Goal: Task Accomplishment & Management: Manage account settings

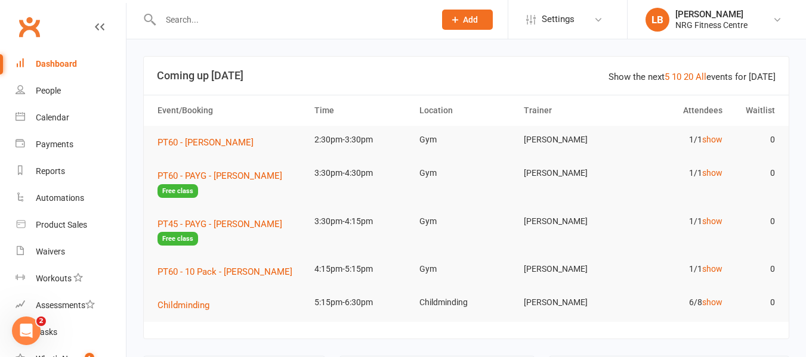
click at [52, 60] on div "Dashboard" at bounding box center [56, 64] width 41 height 10
click at [61, 171] on div "Reports" at bounding box center [50, 171] width 29 height 10
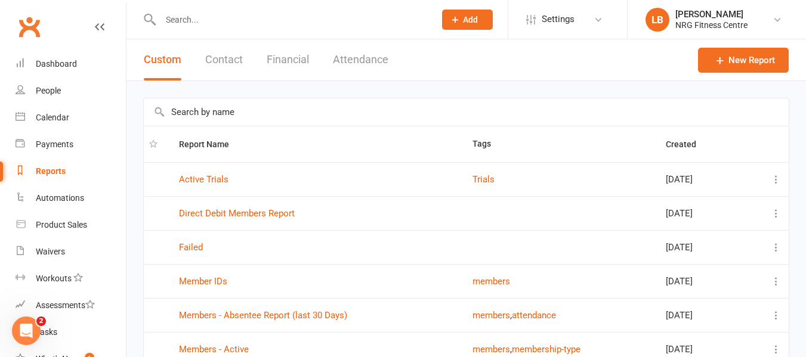
click at [282, 58] on button "Financial" at bounding box center [288, 59] width 42 height 41
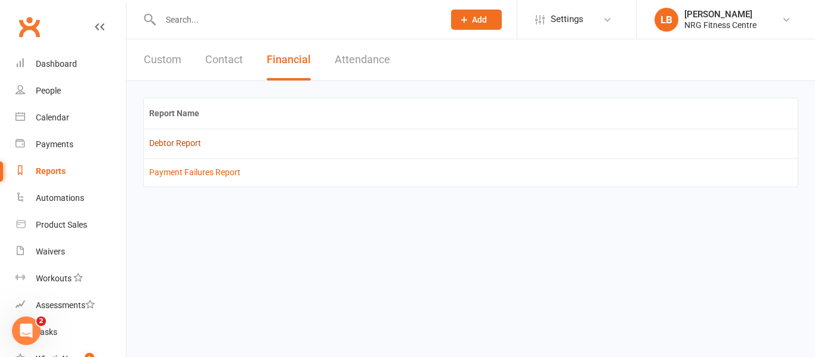
click at [157, 141] on link "Debtor Report" at bounding box center [175, 143] width 52 height 10
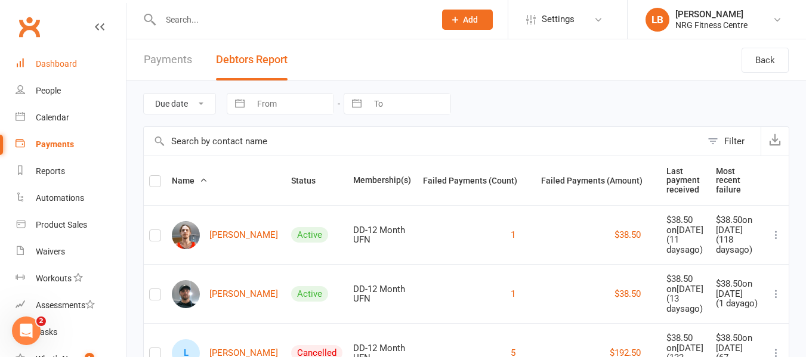
click at [58, 64] on div "Dashboard" at bounding box center [56, 64] width 41 height 10
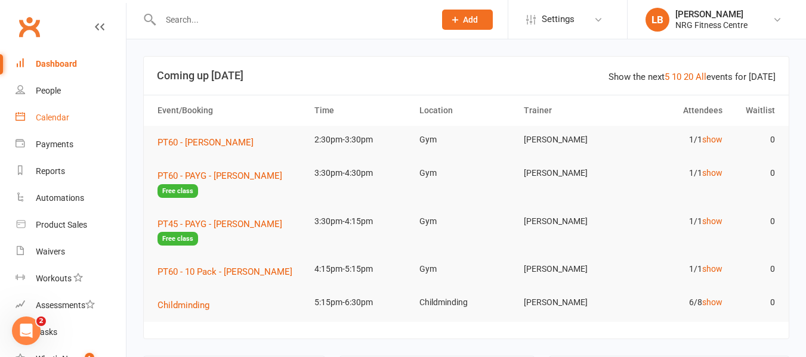
click at [54, 118] on div "Calendar" at bounding box center [52, 118] width 33 height 10
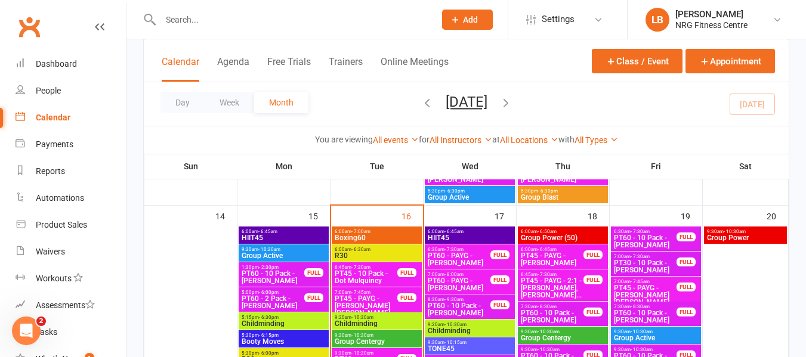
scroll to position [537, 0]
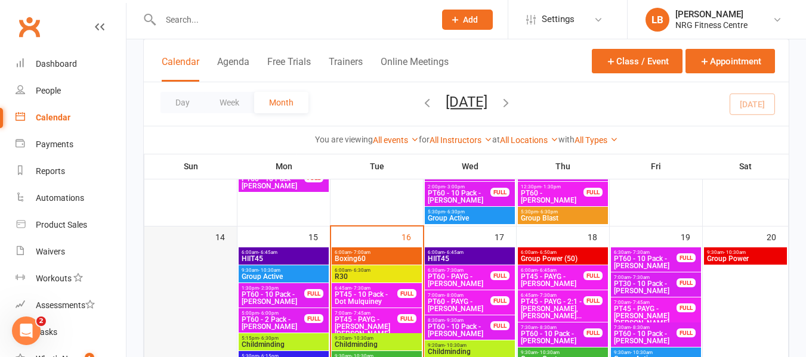
drag, startPoint x: 814, startPoint y: 175, endPoint x: 179, endPoint y: 285, distance: 644.8
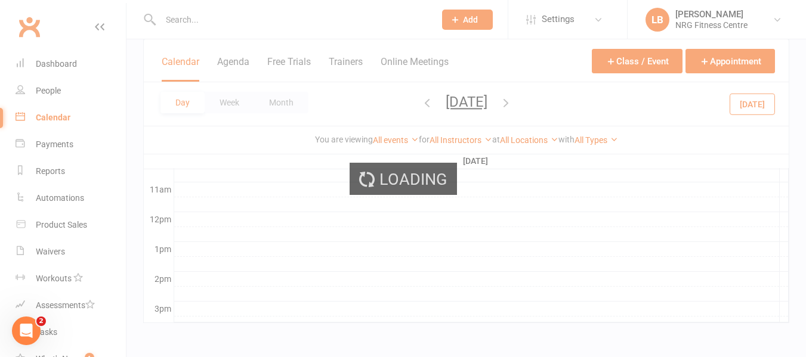
scroll to position [0, 0]
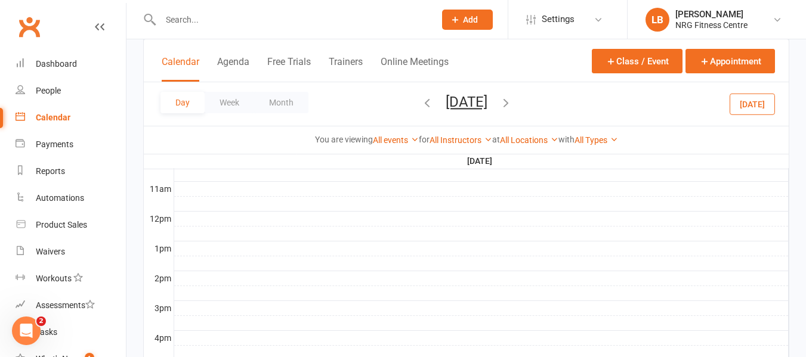
click at [47, 119] on div "Calendar" at bounding box center [53, 118] width 35 height 10
click at [230, 101] on button "Week" at bounding box center [230, 102] width 50 height 21
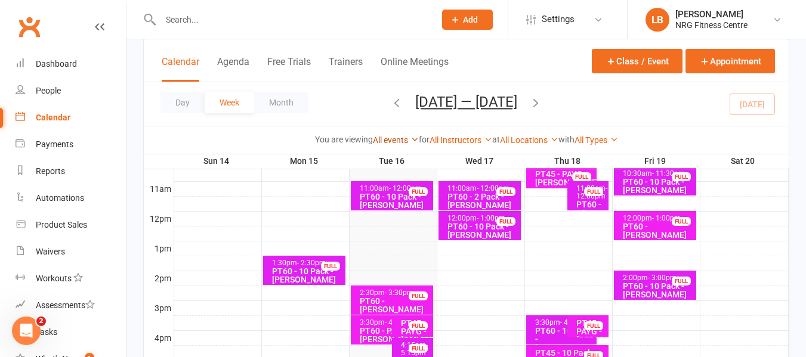
click at [376, 138] on link "All events" at bounding box center [396, 140] width 46 height 10
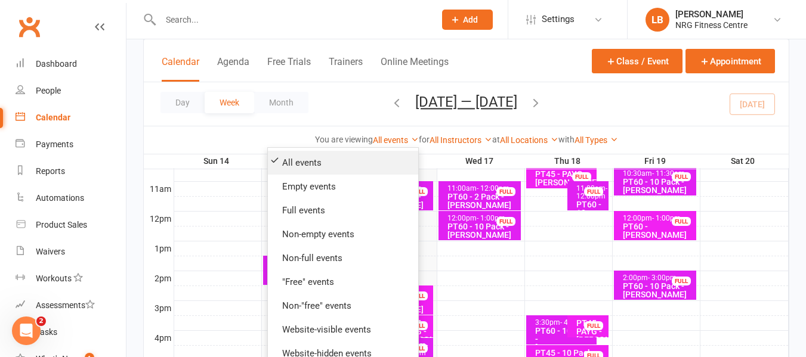
click at [291, 162] on link "All events" at bounding box center [343, 163] width 150 height 24
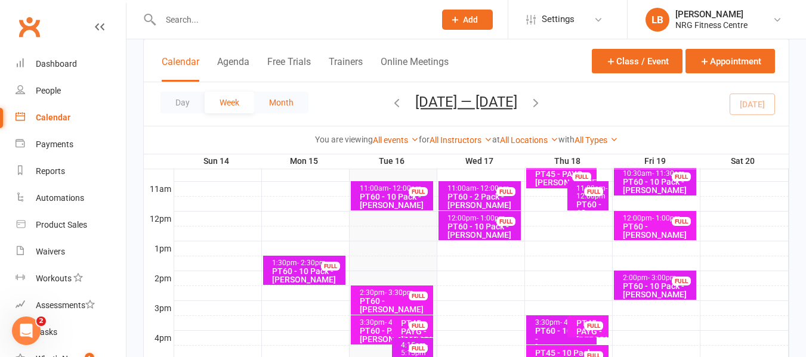
click at [268, 104] on button "Month" at bounding box center [281, 102] width 54 height 21
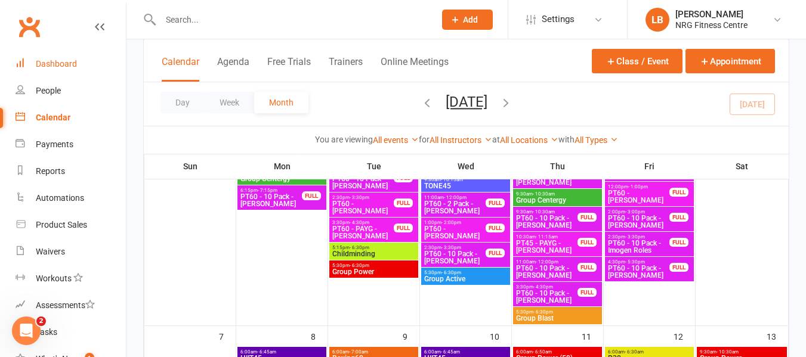
scroll to position [91, 0]
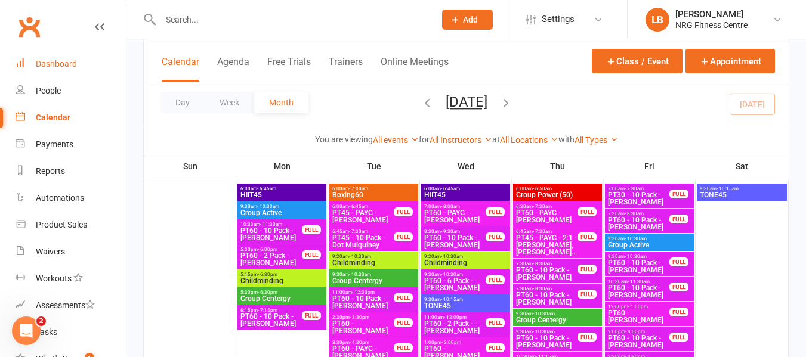
click at [32, 66] on link "Dashboard" at bounding box center [71, 64] width 110 height 27
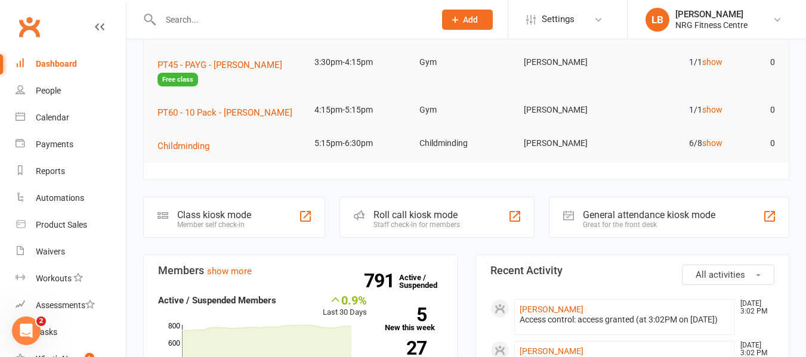
scroll to position [179, 0]
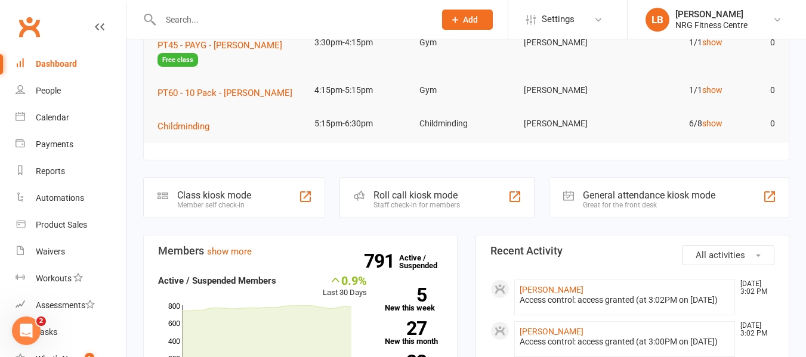
click at [205, 202] on div "Member self check-in" at bounding box center [214, 205] width 74 height 8
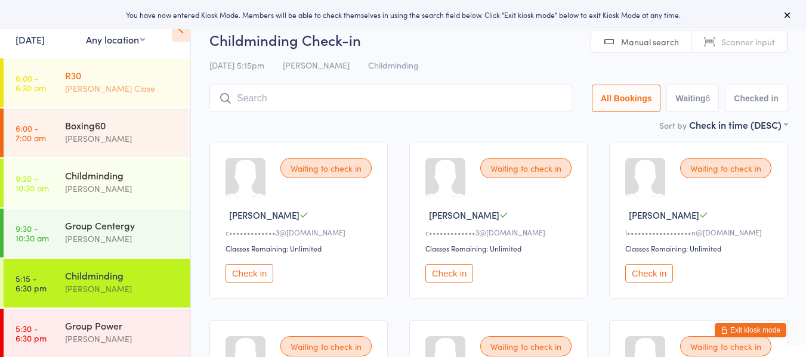
click at [115, 88] on div "Vicki Close" at bounding box center [122, 89] width 115 height 14
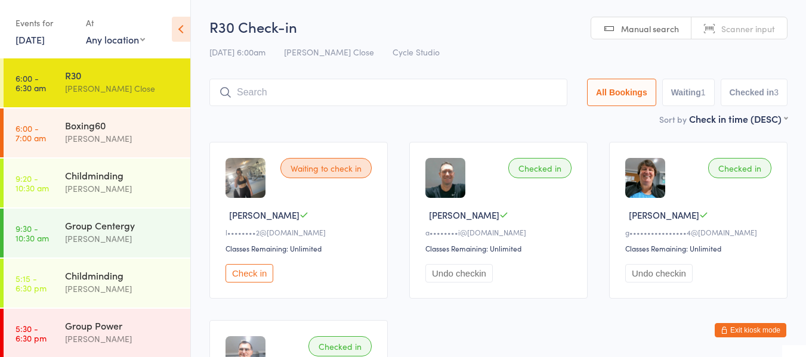
click at [756, 329] on button "Exit kiosk mode" at bounding box center [751, 330] width 72 height 14
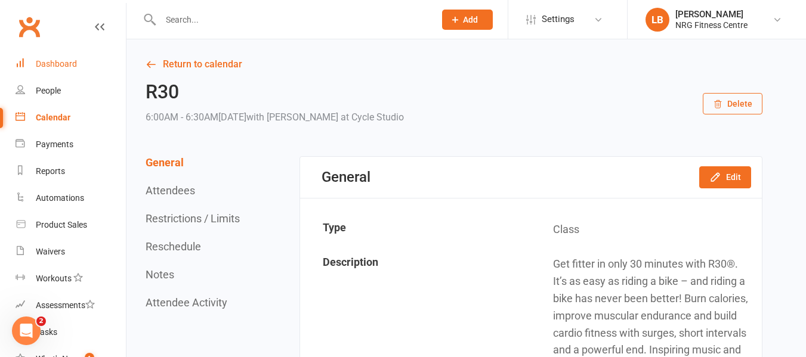
click at [61, 67] on div "Dashboard" at bounding box center [56, 64] width 41 height 10
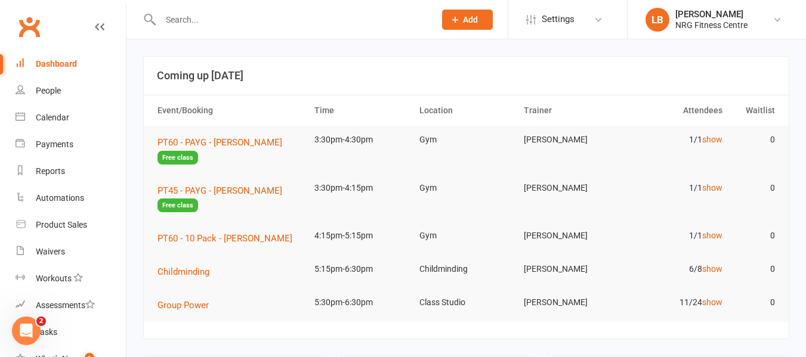
click at [176, 18] on input "text" at bounding box center [292, 19] width 270 height 17
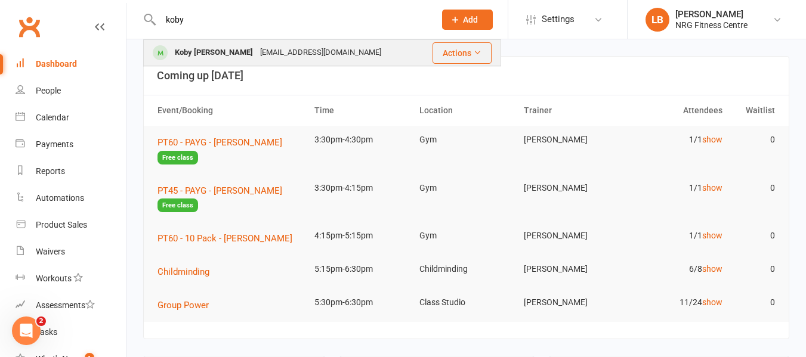
type input "koby"
click at [230, 53] on div "Koby James TOWNE" at bounding box center [213, 52] width 85 height 17
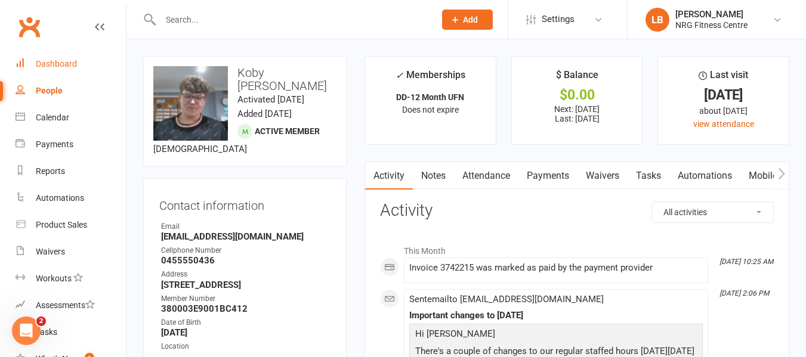
click at [60, 64] on div "Dashboard" at bounding box center [56, 64] width 41 height 10
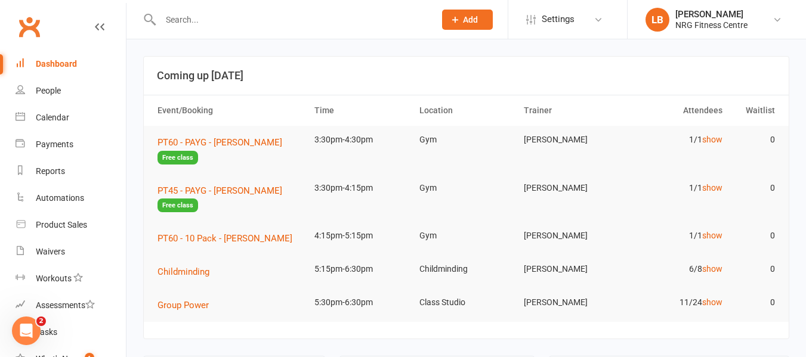
click at [230, 18] on input "text" at bounding box center [292, 19] width 270 height 17
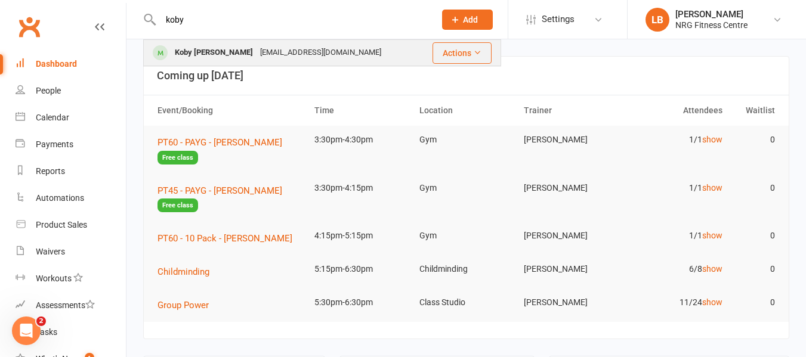
type input "koby"
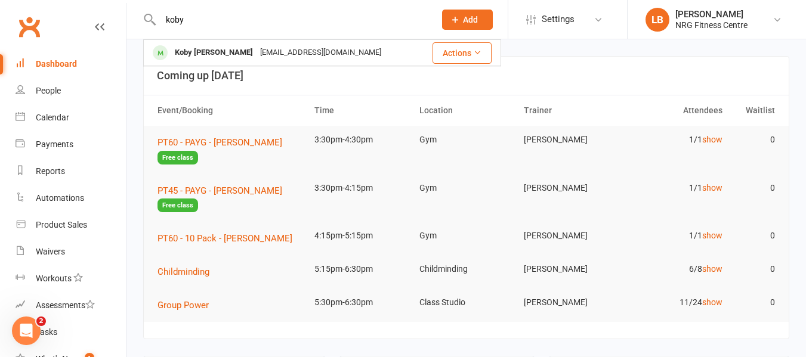
click at [226, 53] on div "Koby James TOWNE" at bounding box center [213, 52] width 85 height 17
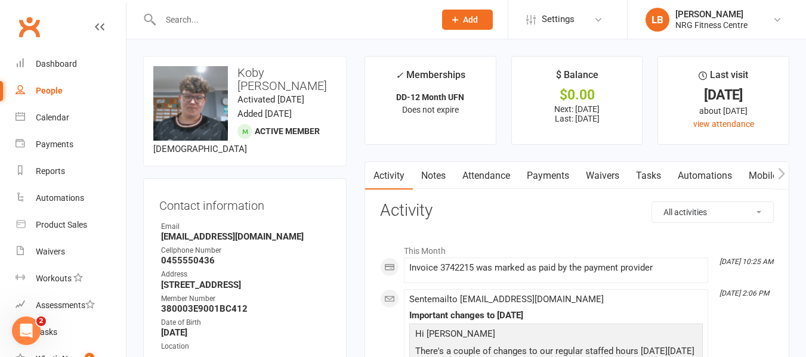
click at [425, 176] on link "Notes" at bounding box center [433, 175] width 41 height 27
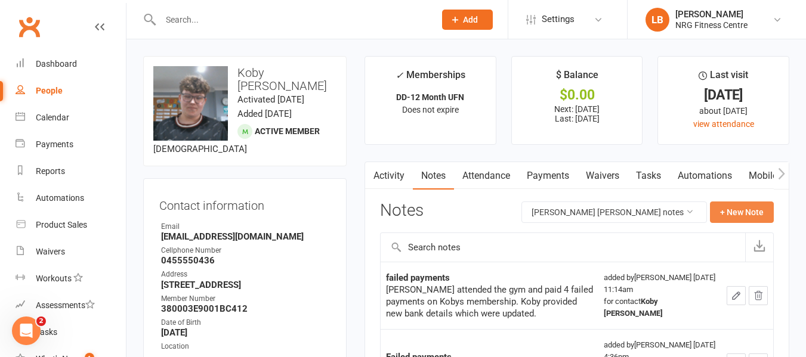
click at [749, 215] on button "+ New Note" at bounding box center [742, 212] width 64 height 21
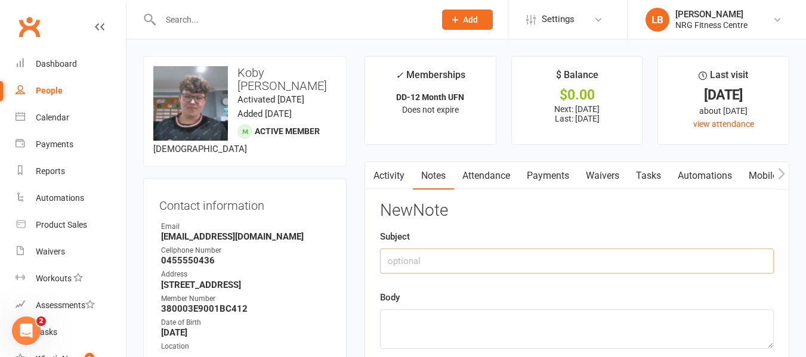
click at [427, 263] on input "text" at bounding box center [577, 261] width 394 height 25
type input "mia"
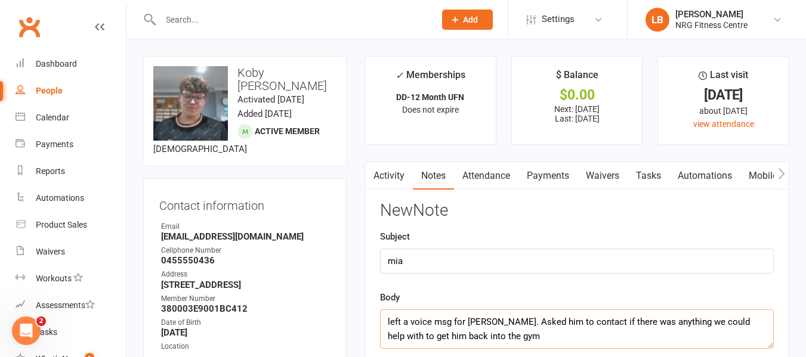
click at [699, 321] on textarea "left a voice msg for Koby. Asked him to contact if there was anything we could …" at bounding box center [577, 329] width 394 height 39
click at [476, 337] on textarea "left a voice msg for [PERSON_NAME]. Asked him to contact if there was anything …" at bounding box center [577, 329] width 394 height 39
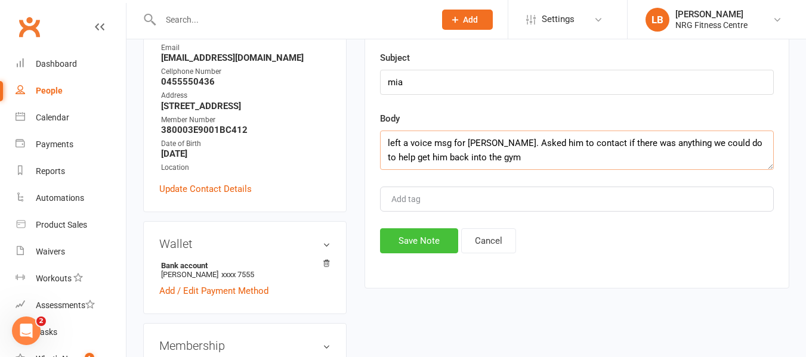
type textarea "left a voice msg for [PERSON_NAME]. Asked him to contact if there was anything …"
click at [413, 244] on button "Save Note" at bounding box center [419, 241] width 78 height 25
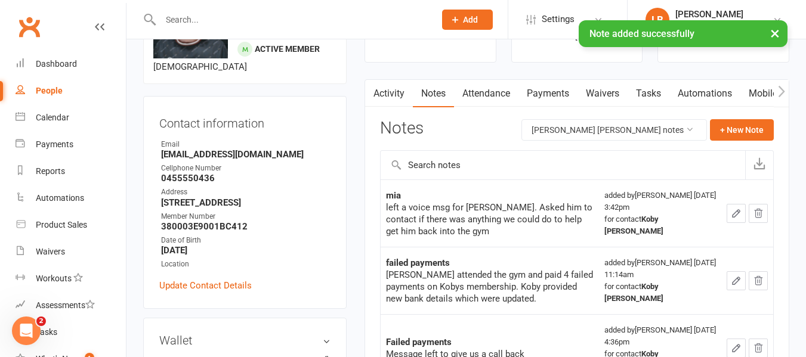
scroll to position [0, 0]
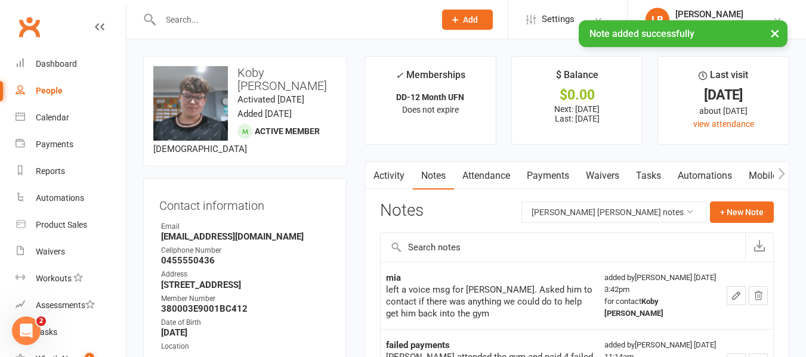
click at [167, 16] on input "text" at bounding box center [292, 19] width 270 height 17
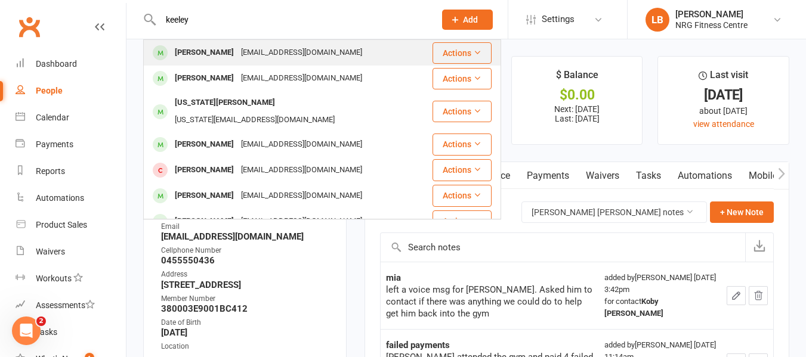
type input "keeley"
click at [237, 47] on div "keeleytowne5@gmail.com" at bounding box center [301, 52] width 128 height 17
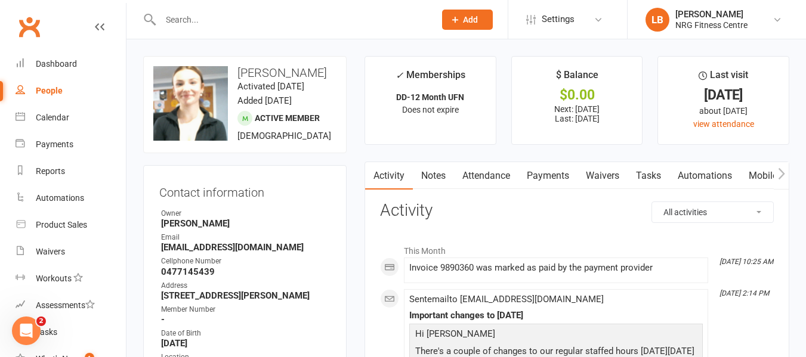
click at [433, 176] on link "Notes" at bounding box center [433, 175] width 41 height 27
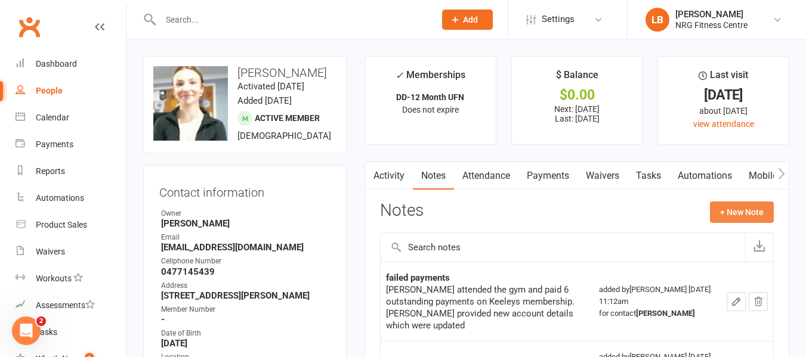
click at [740, 212] on button "+ New Note" at bounding box center [742, 212] width 64 height 21
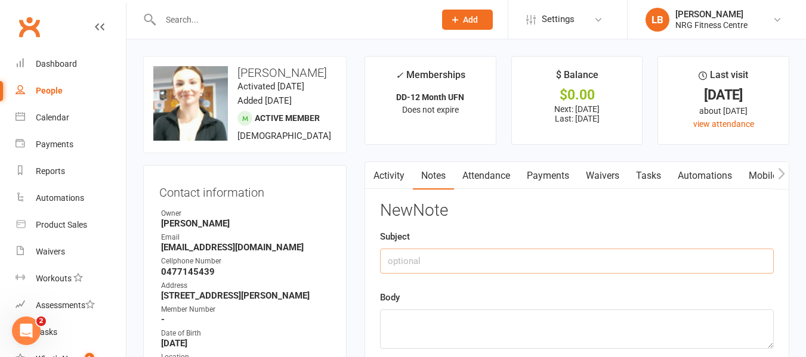
click at [414, 270] on input "text" at bounding box center [577, 261] width 394 height 25
type input "mia"
click at [389, 322] on textarea at bounding box center [577, 329] width 394 height 39
click at [491, 322] on textarea "spoke to Keeley. Said shes been trying to get in" at bounding box center [577, 329] width 394 height 39
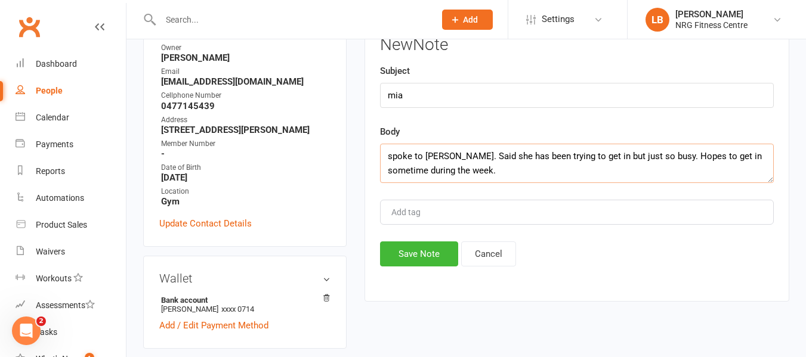
scroll to position [179, 0]
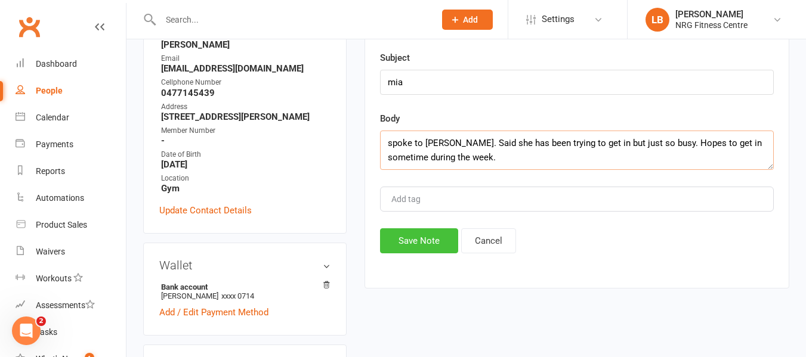
type textarea "spoke to [PERSON_NAME]. Said she has been trying to get in but just so busy. Ho…"
click at [446, 239] on button "Save Note" at bounding box center [419, 241] width 78 height 25
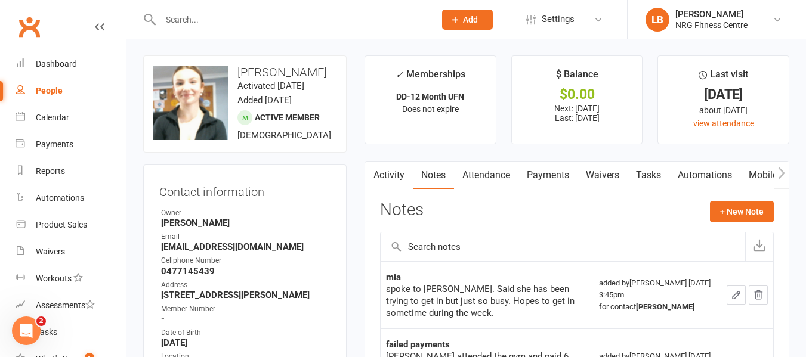
scroll to position [0, 0]
click at [52, 61] on div "Dashboard" at bounding box center [56, 64] width 41 height 10
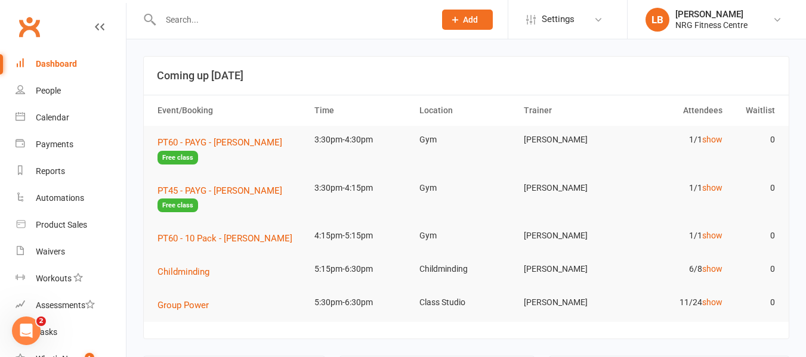
click at [200, 17] on input "text" at bounding box center [292, 19] width 270 height 17
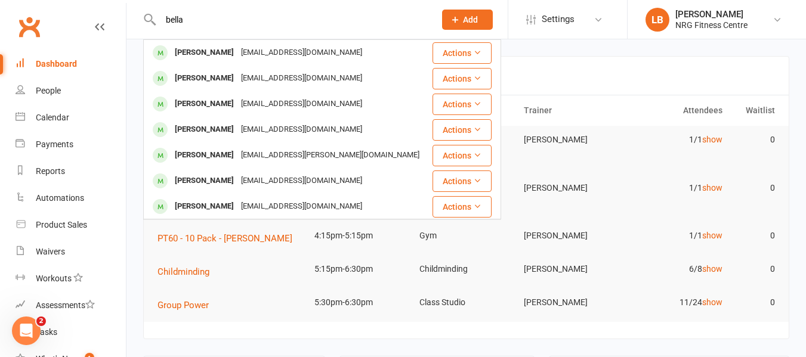
type input "bella"
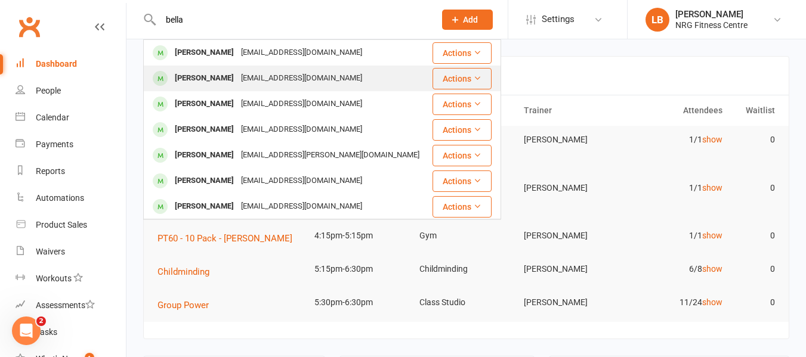
click at [301, 79] on div "bellataylor@outlook.com.au" at bounding box center [301, 78] width 128 height 17
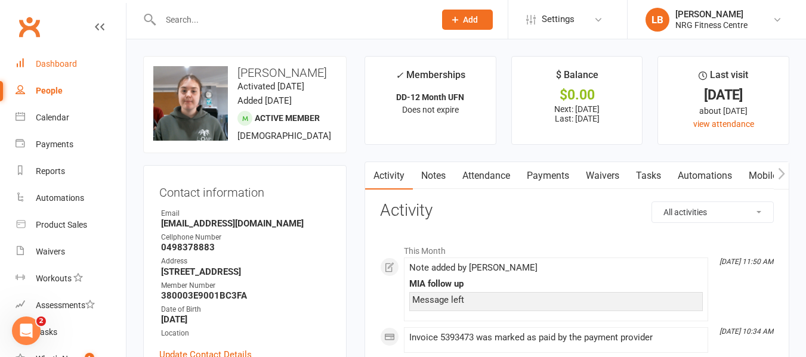
click at [73, 66] on div "Dashboard" at bounding box center [56, 64] width 41 height 10
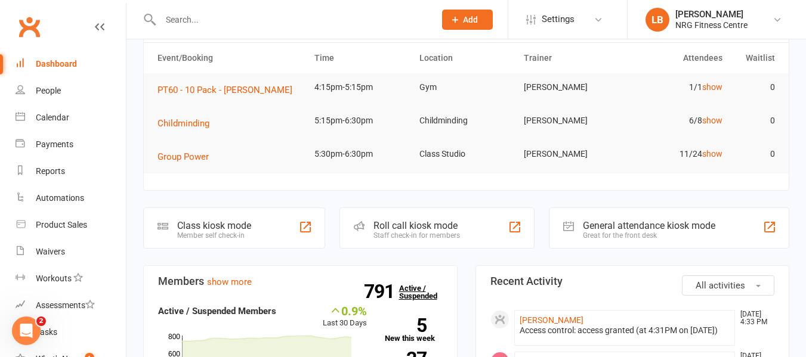
scroll to position [60, 0]
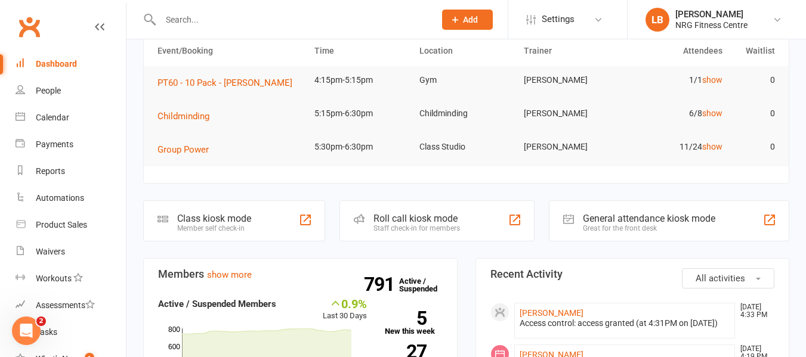
click at [194, 220] on div "Class kiosk mode" at bounding box center [214, 218] width 74 height 11
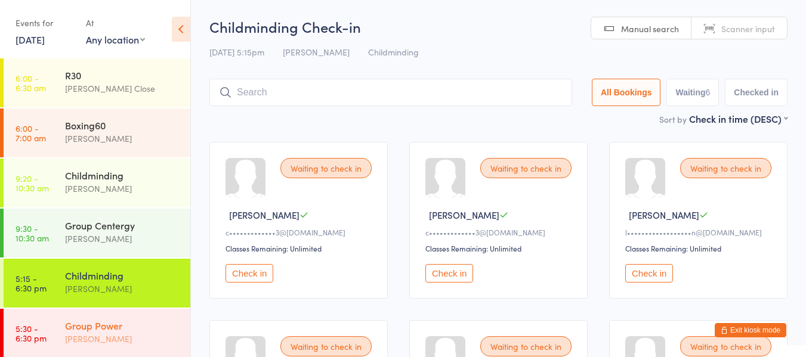
click at [126, 329] on div "Group Power" at bounding box center [122, 325] width 115 height 13
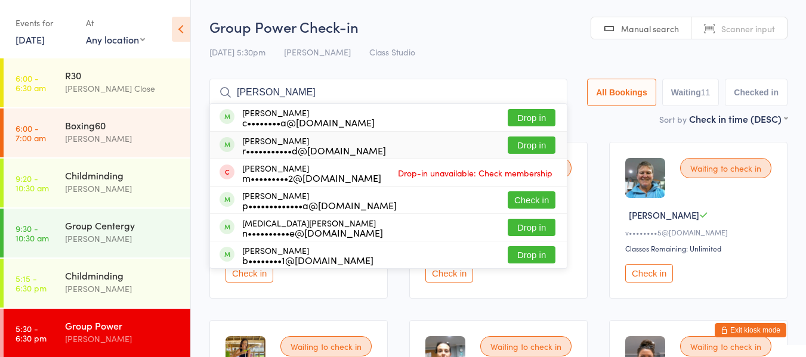
type input "rita"
click at [522, 146] on button "Drop in" at bounding box center [532, 145] width 48 height 17
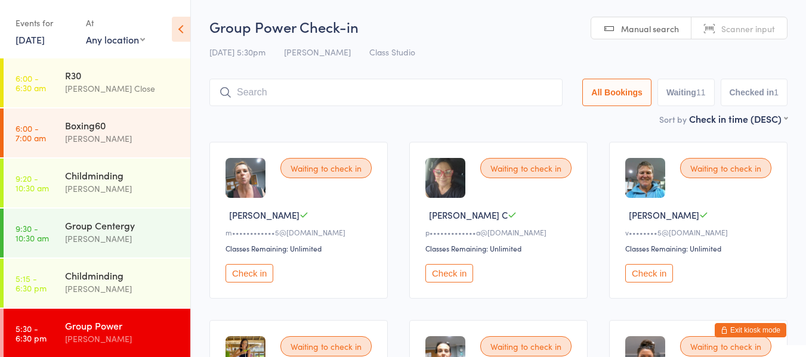
click at [773, 326] on button "Exit kiosk mode" at bounding box center [751, 330] width 72 height 14
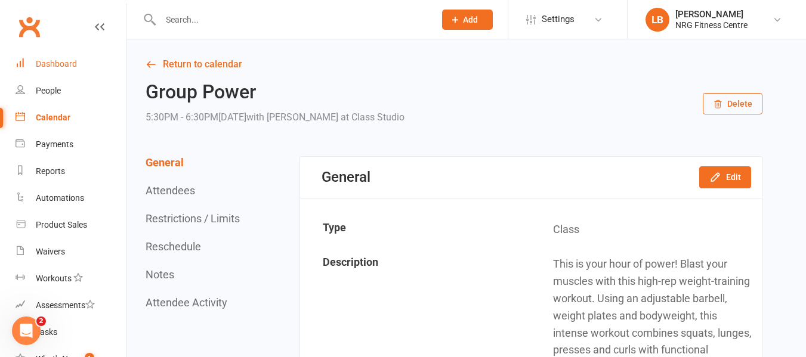
click at [67, 64] on div "Dashboard" at bounding box center [56, 64] width 41 height 10
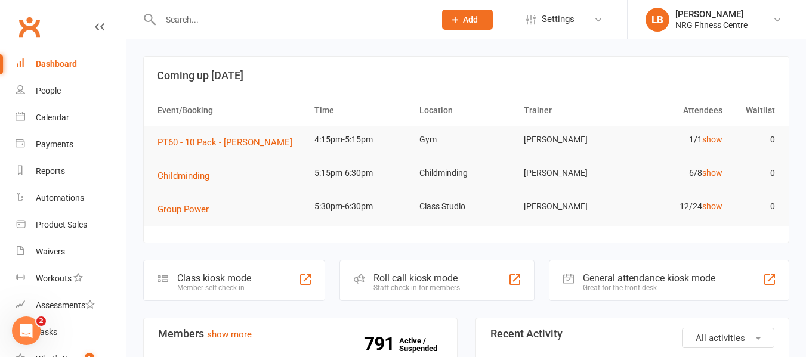
click at [183, 16] on input "text" at bounding box center [292, 19] width 270 height 17
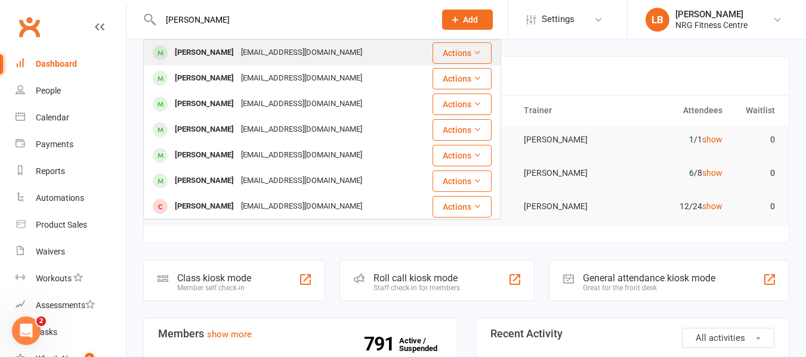
type input "brody"
click at [248, 53] on div "brodysmith05@icloud.com" at bounding box center [301, 52] width 128 height 17
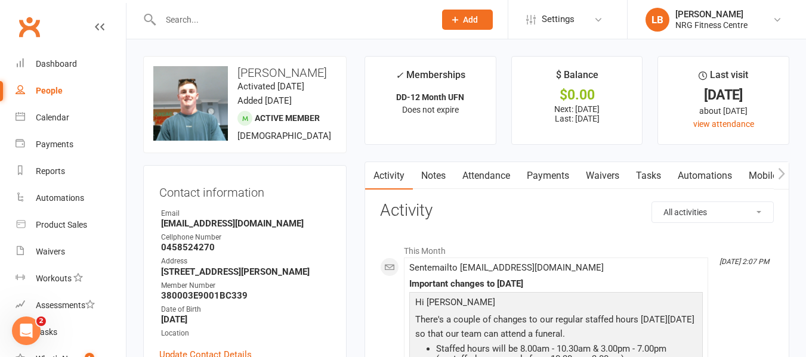
click at [563, 180] on link "Payments" at bounding box center [547, 175] width 59 height 27
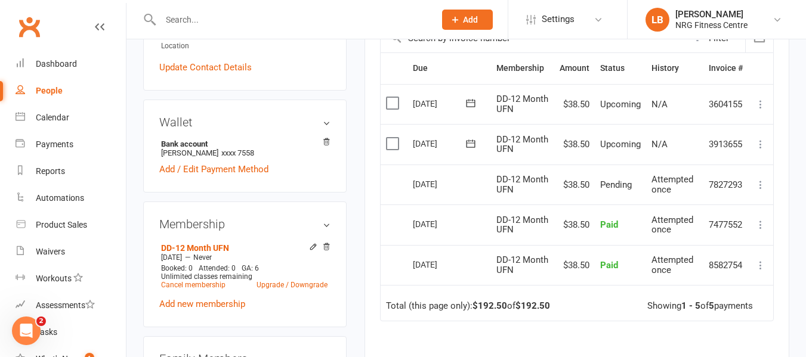
scroll to position [298, 0]
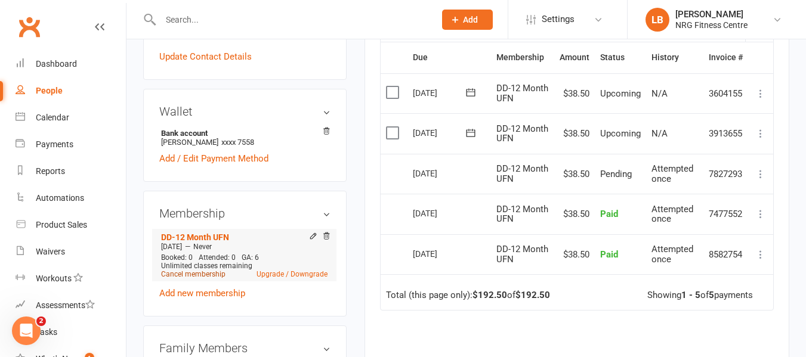
click at [197, 279] on link "Cancel membership" at bounding box center [193, 274] width 64 height 8
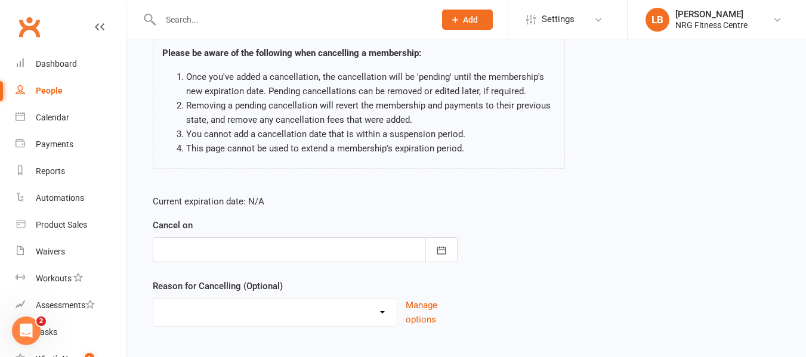
scroll to position [119, 0]
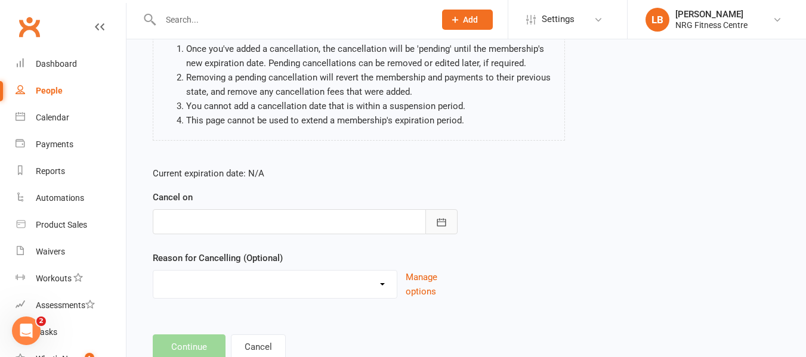
click at [434, 222] on button "button" at bounding box center [441, 221] width 32 height 25
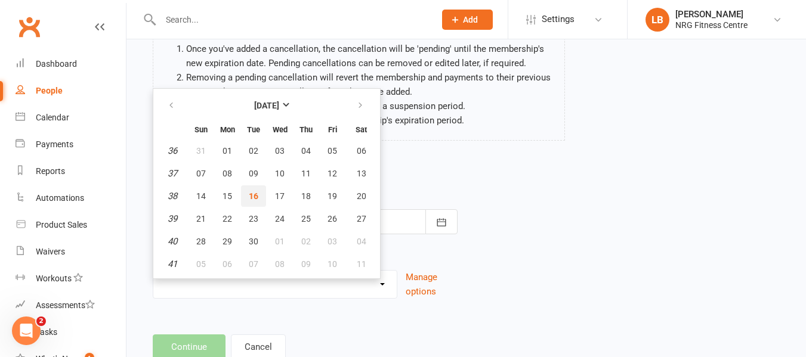
click at [255, 197] on span "16" at bounding box center [254, 197] width 10 height 10
type input "16 Sep 2025"
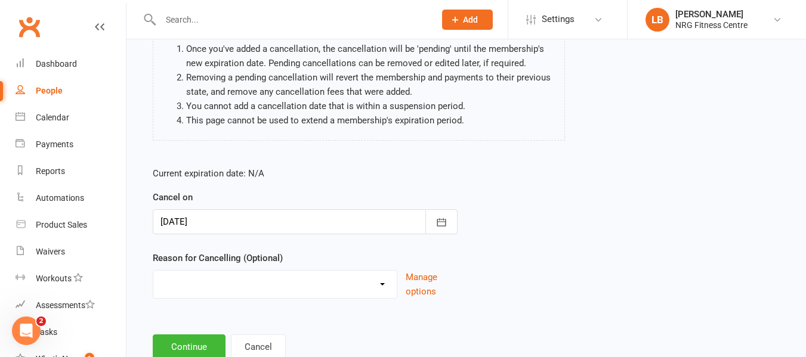
click at [384, 285] on select "Excessive failed payments Holiday Injury Medical Moving Other reason" at bounding box center [274, 283] width 243 height 24
select select "5"
click at [153, 271] on select "Excessive failed payments Holiday Injury Medical Moving Other reason" at bounding box center [274, 283] width 243 height 24
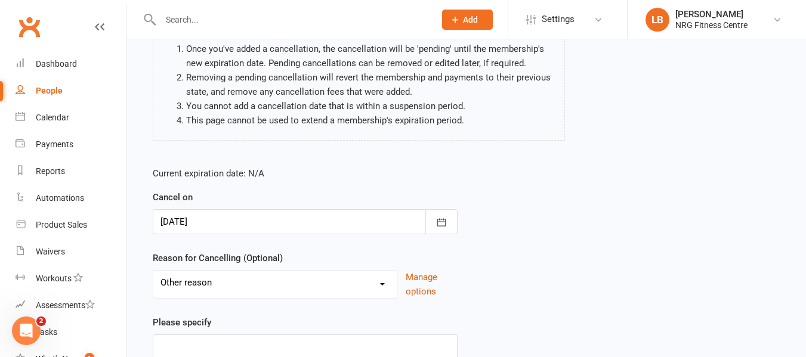
click at [153, 271] on select "Excessive failed payments Holiday Injury Medical Moving Other reason" at bounding box center [274, 283] width 243 height 24
click at [237, 325] on div "Please specify" at bounding box center [305, 338] width 305 height 44
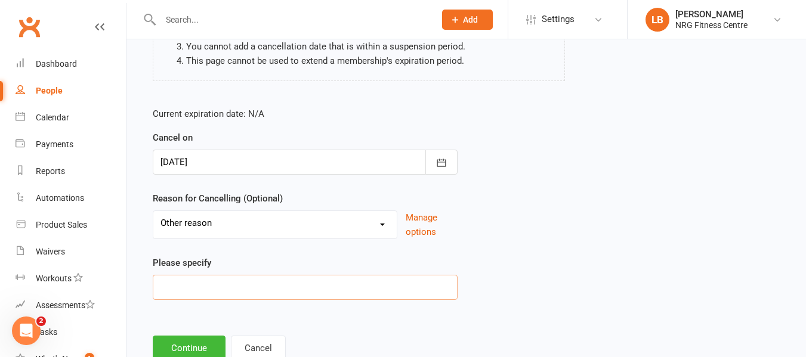
click at [178, 292] on input at bounding box center [305, 287] width 305 height 25
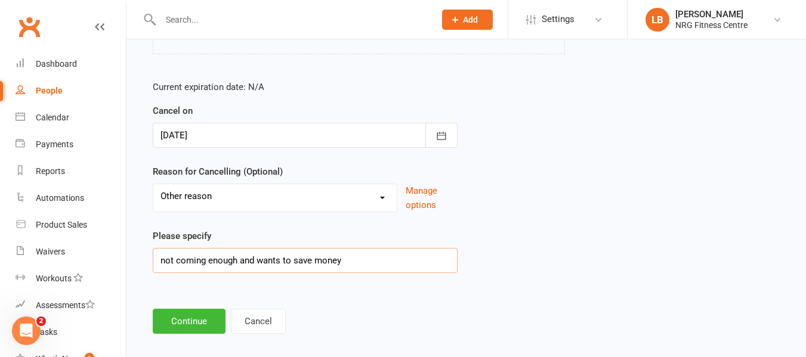
scroll to position [219, 0]
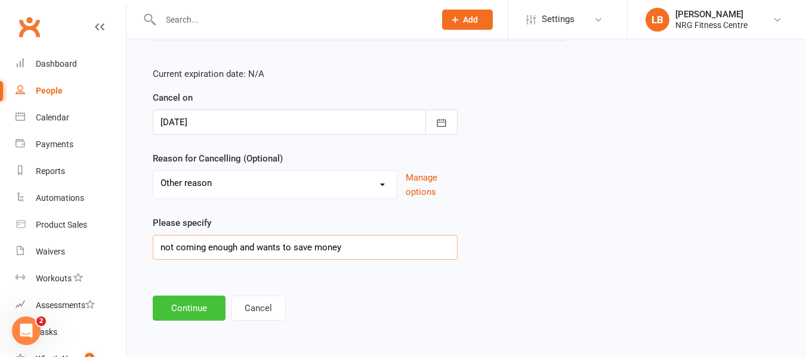
type input "not coming enough and wants to save money"
click at [203, 310] on button "Continue" at bounding box center [189, 308] width 73 height 25
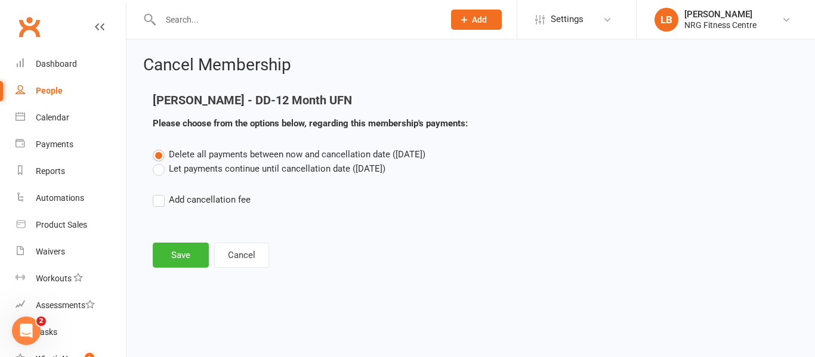
click at [158, 203] on label "Add cancellation fee" at bounding box center [202, 200] width 98 height 14
click at [158, 193] on input "Add cancellation fee" at bounding box center [157, 193] width 8 height 0
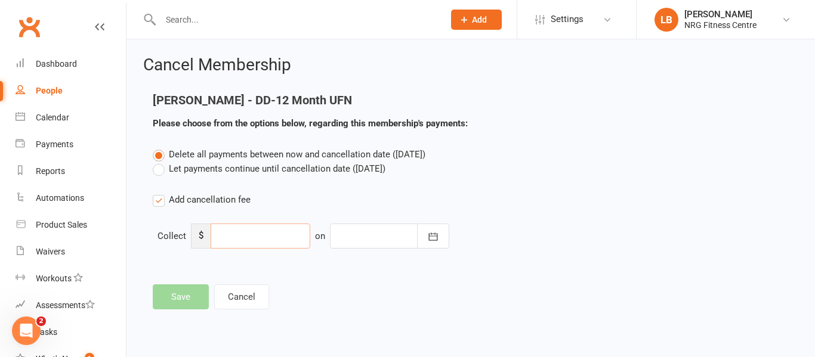
click at [230, 237] on input "number" at bounding box center [261, 236] width 100 height 25
type input "150"
click at [431, 237] on icon "button" at bounding box center [433, 237] width 12 height 12
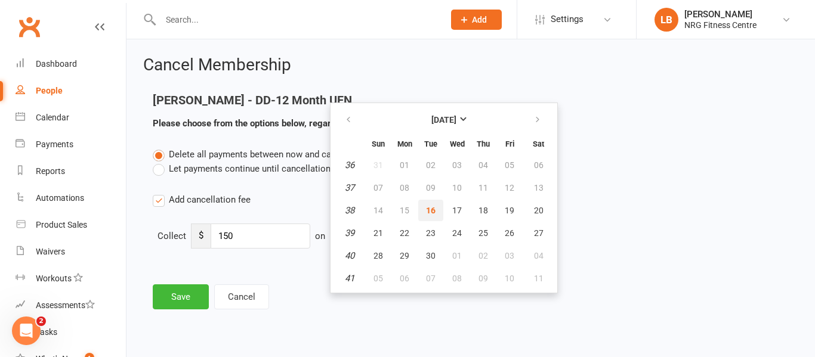
click at [431, 214] on span "16" at bounding box center [431, 211] width 10 height 10
type input "[DATE]"
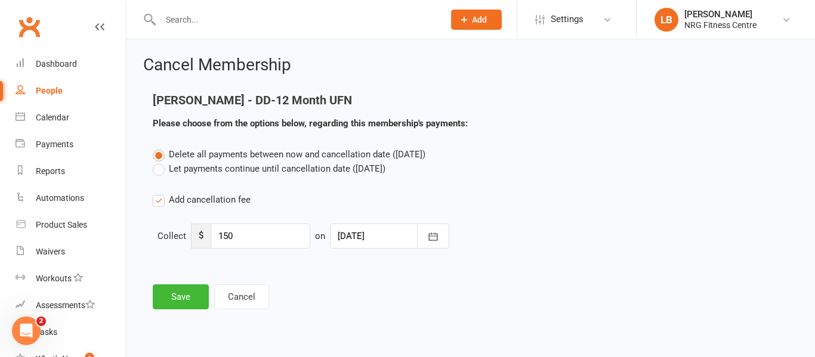
click at [156, 201] on label "Add cancellation fee" at bounding box center [202, 200] width 98 height 14
click at [156, 193] on input "Add cancellation fee" at bounding box center [157, 193] width 8 height 0
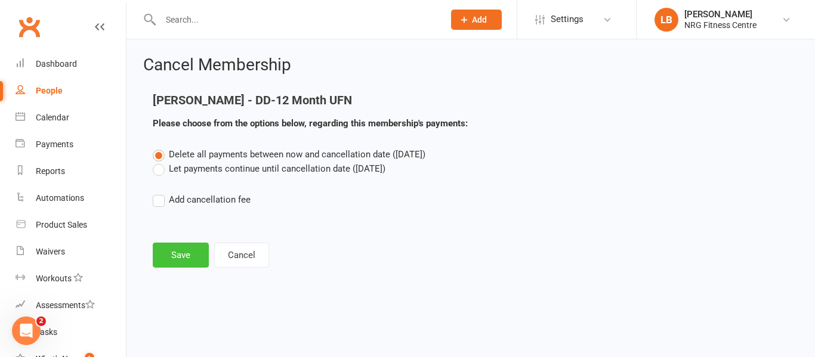
click at [191, 251] on button "Save" at bounding box center [181, 255] width 56 height 25
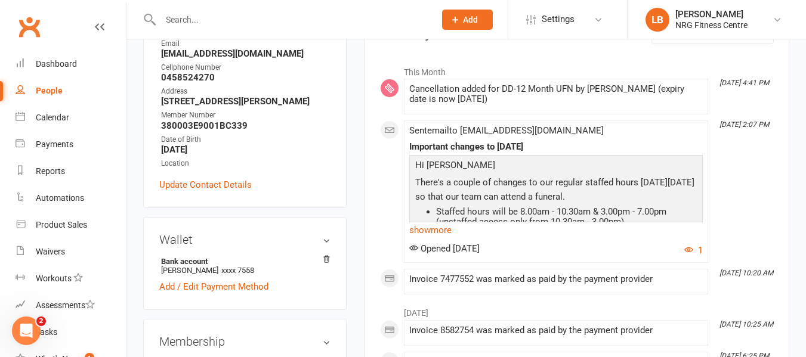
scroll to position [119, 0]
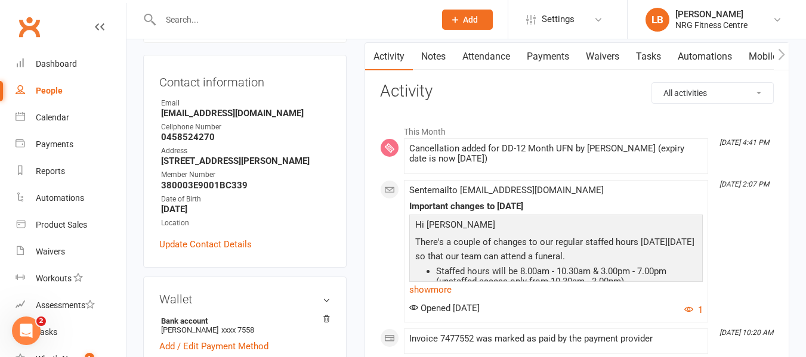
click at [539, 61] on link "Payments" at bounding box center [547, 56] width 59 height 27
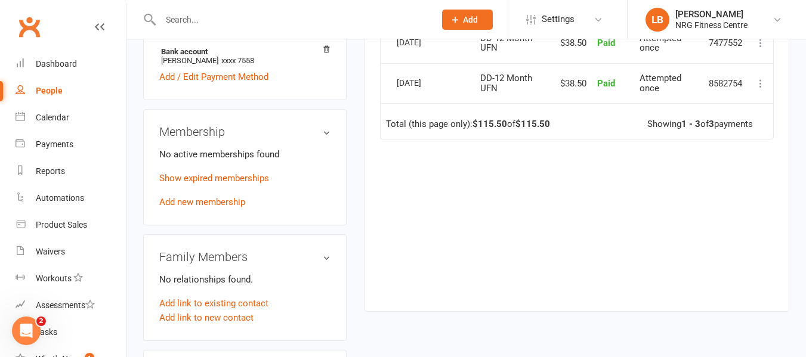
scroll to position [418, 0]
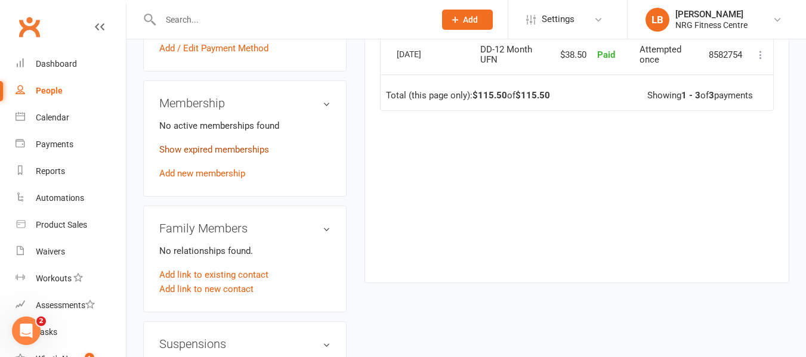
click at [232, 155] on link "Show expired memberships" at bounding box center [214, 149] width 110 height 11
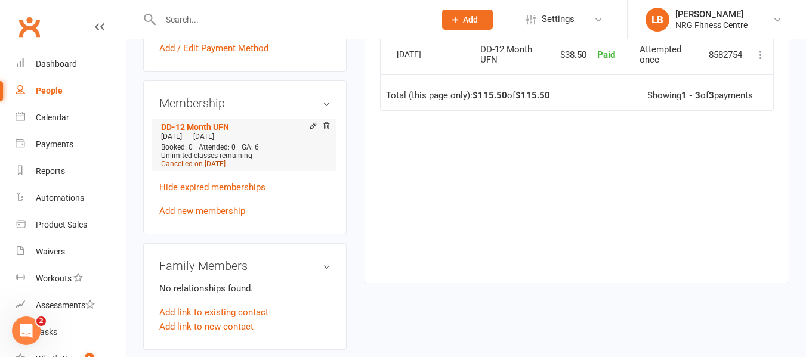
click at [224, 168] on span "Cancelled on Sep 16, 2025" at bounding box center [193, 164] width 64 height 8
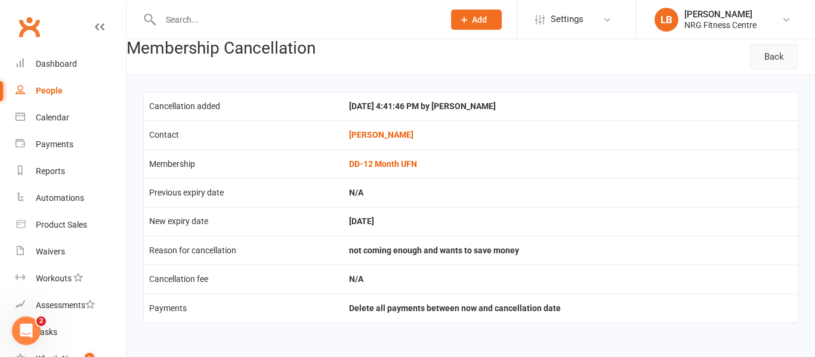
click at [779, 57] on link "Back" at bounding box center [774, 56] width 47 height 25
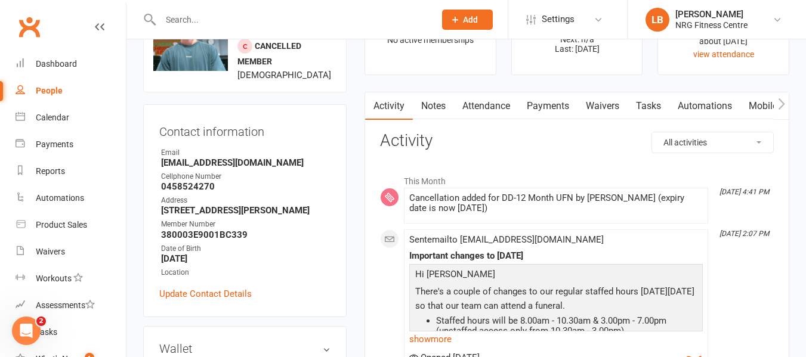
scroll to position [60, 0]
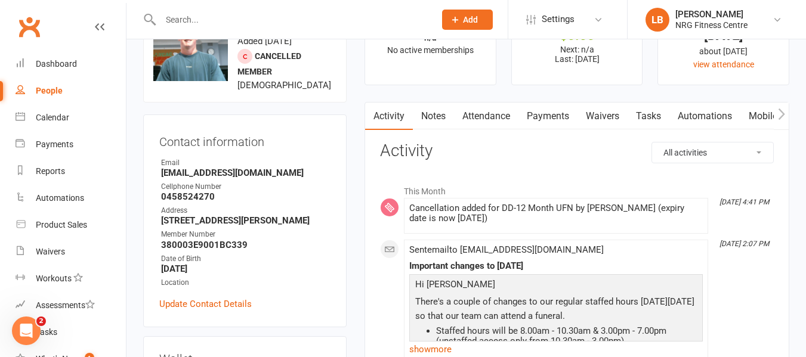
click at [539, 114] on link "Payments" at bounding box center [547, 116] width 59 height 27
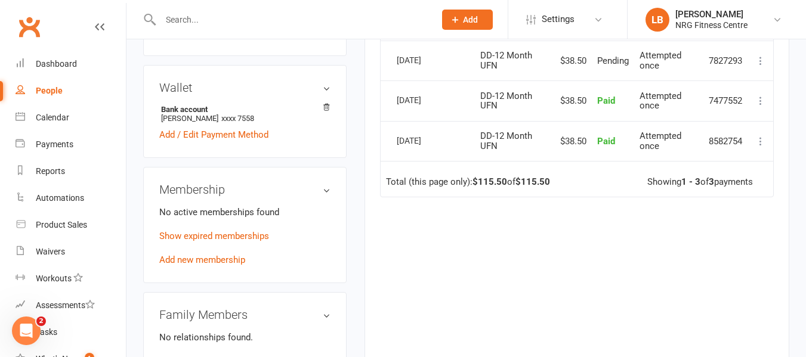
scroll to position [418, 0]
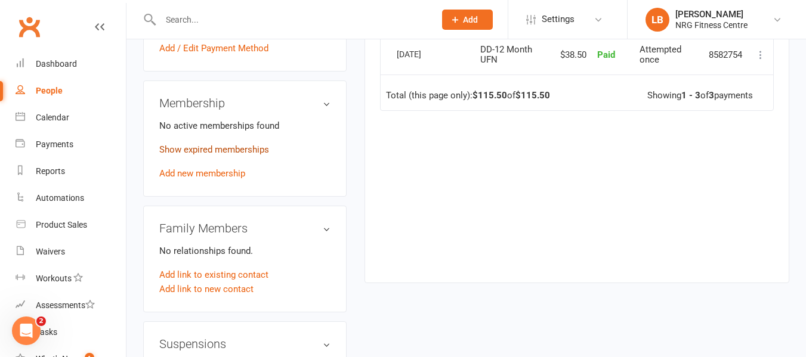
click at [189, 155] on link "Show expired memberships" at bounding box center [214, 149] width 110 height 11
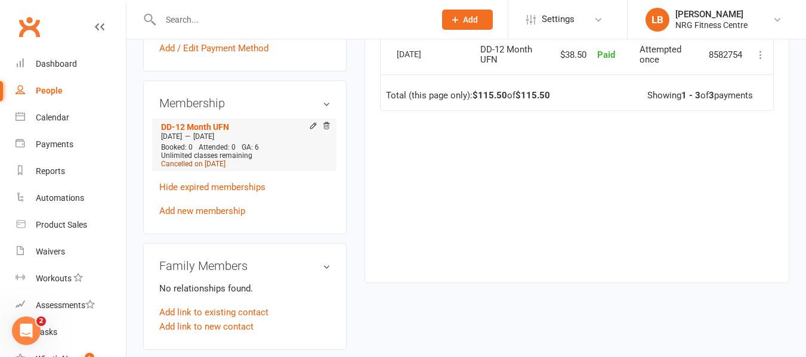
click at [204, 168] on span "Cancelled on Sep 16, 2025" at bounding box center [193, 164] width 64 height 8
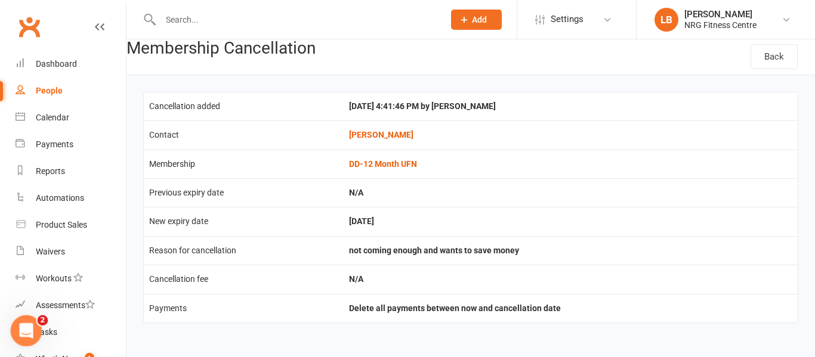
click at [39, 326] on div "Open Intercom Messenger" at bounding box center [24, 329] width 39 height 39
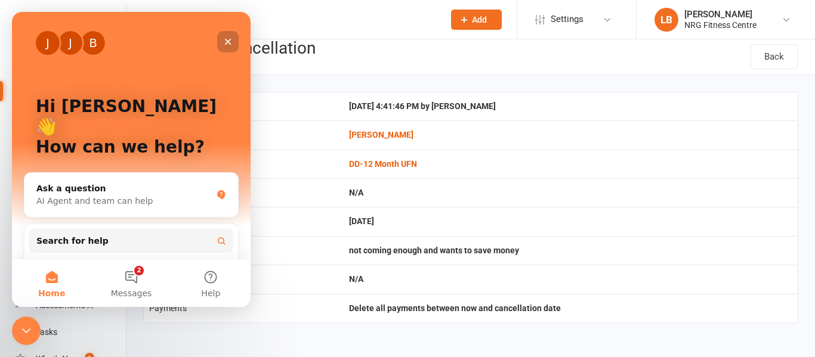
click at [231, 36] on div "Close" at bounding box center [227, 41] width 21 height 21
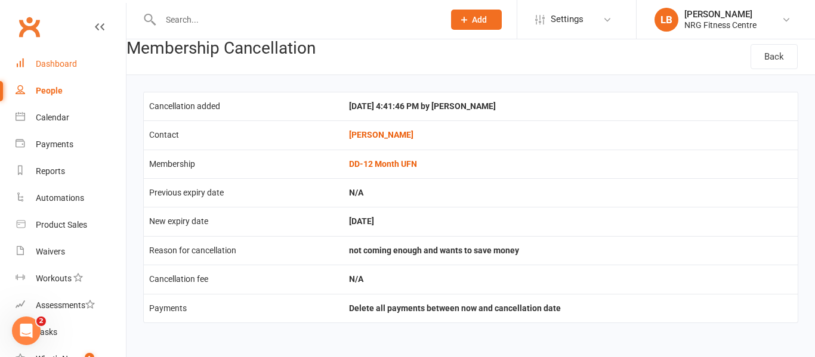
click at [48, 67] on div "Dashboard" at bounding box center [56, 64] width 41 height 10
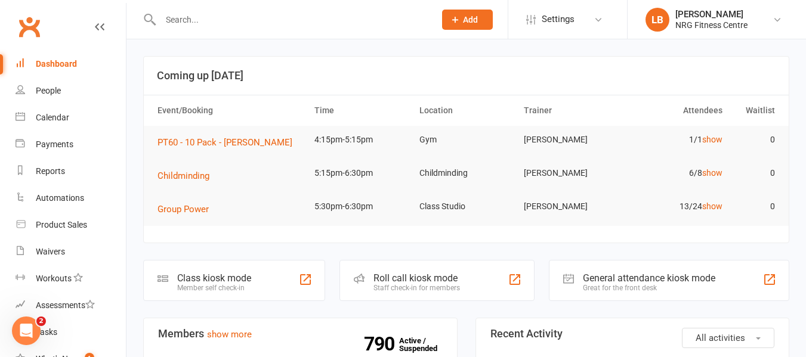
click at [202, 15] on input "text" at bounding box center [292, 19] width 270 height 17
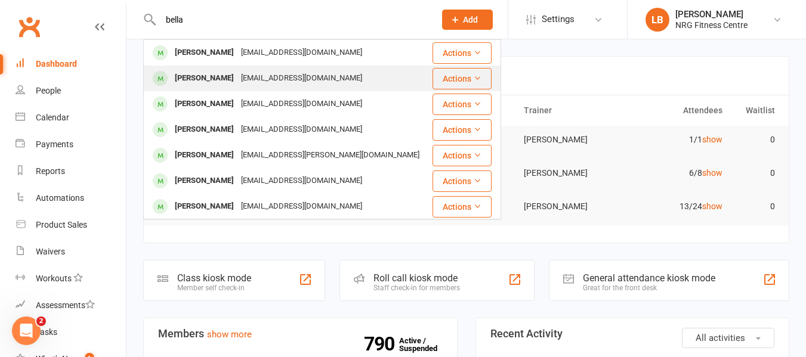
type input "bella"
click at [237, 78] on div "[EMAIL_ADDRESS][DOMAIN_NAME]" at bounding box center [301, 78] width 128 height 17
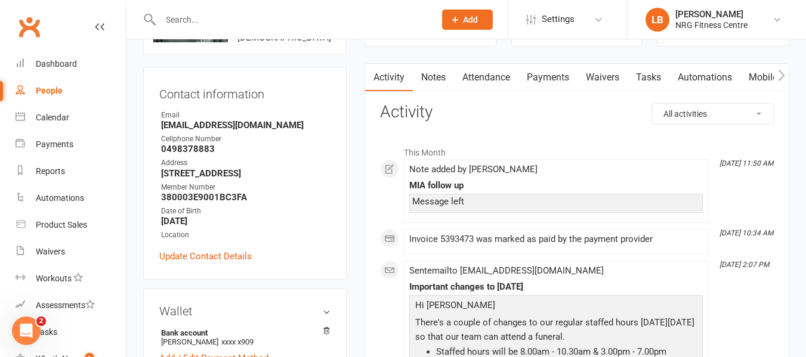
scroll to position [119, 0]
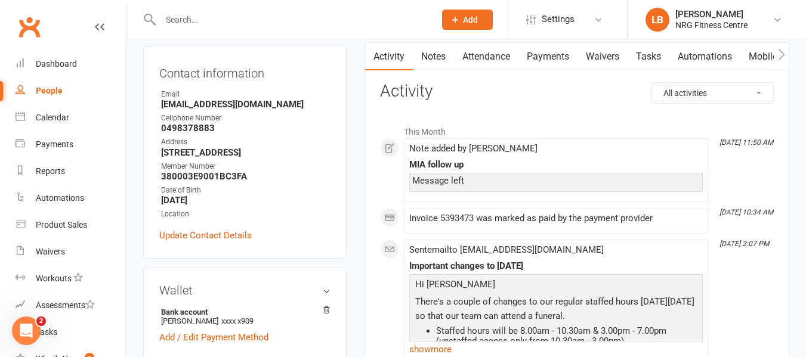
click at [530, 55] on link "Payments" at bounding box center [547, 56] width 59 height 27
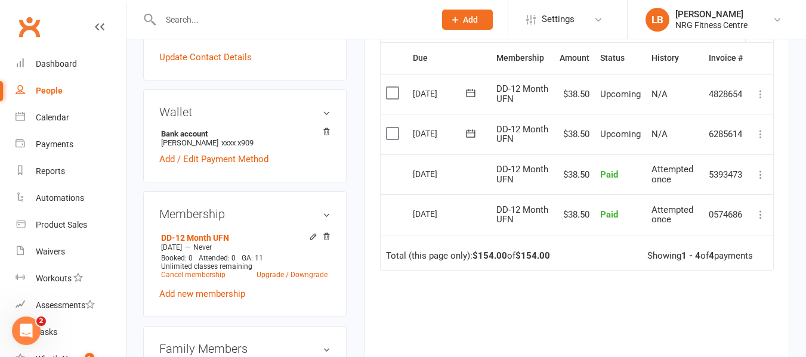
scroll to position [298, 0]
click at [189, 279] on link "Cancel membership" at bounding box center [193, 274] width 64 height 8
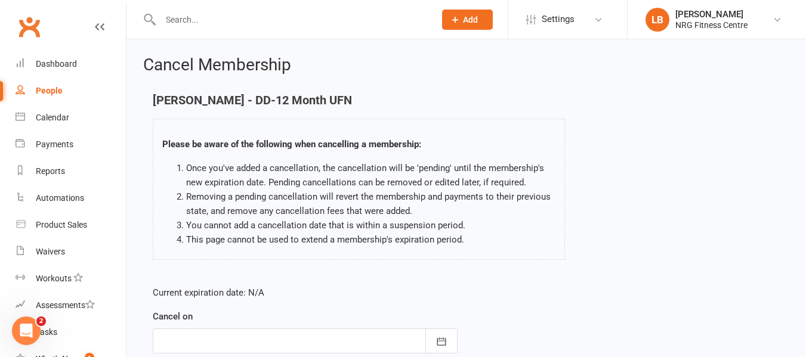
scroll to position [60, 0]
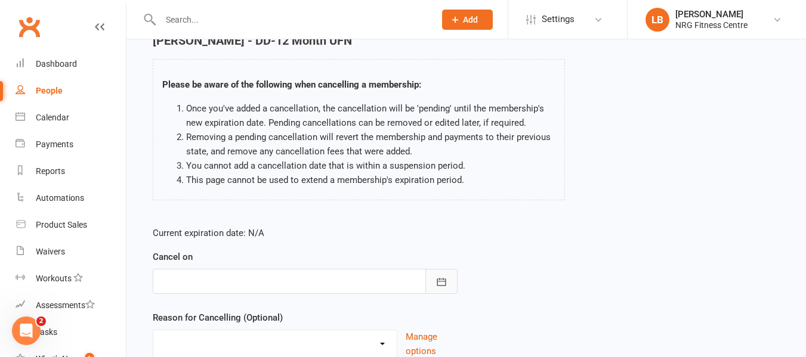
click at [439, 286] on icon "button" at bounding box center [441, 282] width 9 height 8
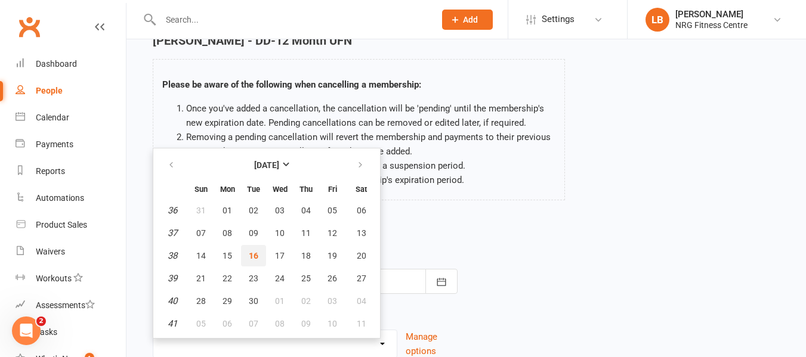
click at [252, 255] on span "16" at bounding box center [254, 256] width 10 height 10
type input "[DATE]"
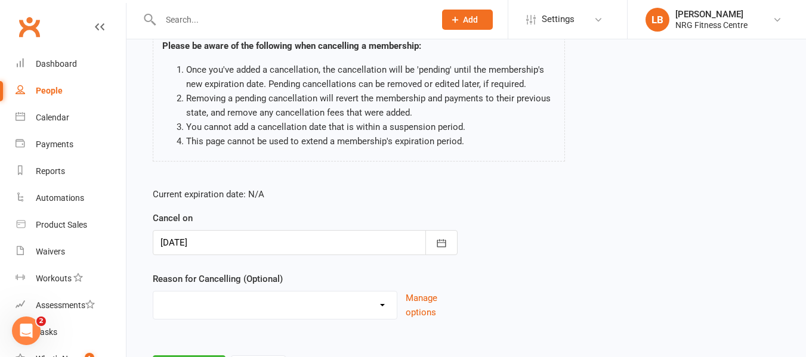
scroll to position [119, 0]
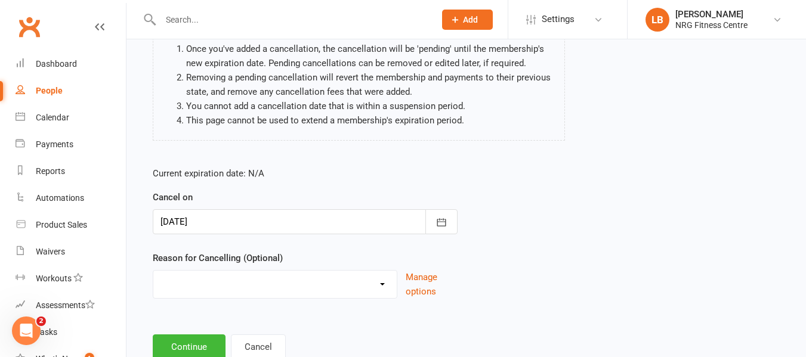
click at [382, 286] on select "Excessive failed payments Holiday Injury Medical Moving Other reason" at bounding box center [274, 283] width 243 height 24
select select "5"
click at [153, 271] on select "Excessive failed payments Holiday Injury Medical Moving Other reason" at bounding box center [274, 283] width 243 height 24
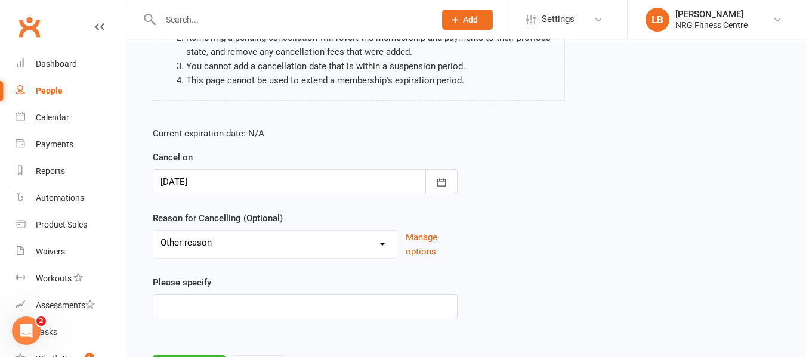
scroll to position [179, 0]
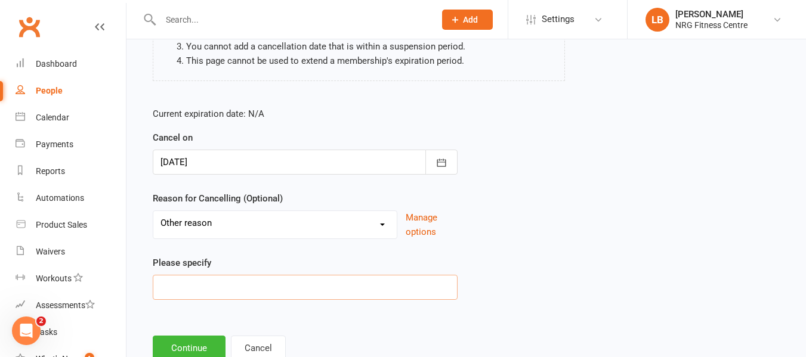
click at [185, 291] on input at bounding box center [305, 287] width 305 height 25
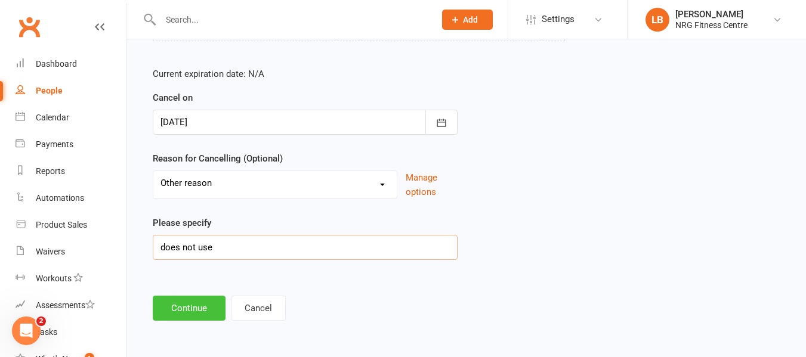
type input "does not use"
click at [189, 308] on button "Continue" at bounding box center [189, 308] width 73 height 25
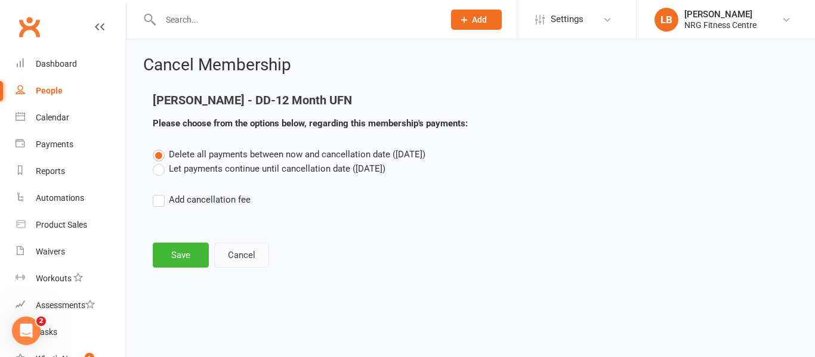
click at [233, 258] on button "Cancel" at bounding box center [241, 255] width 55 height 25
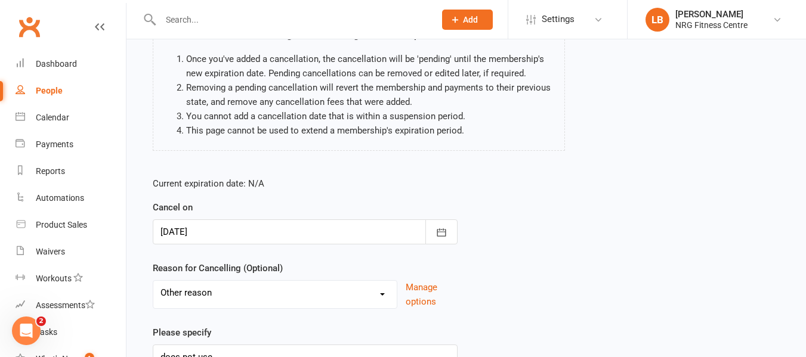
scroll to position [119, 0]
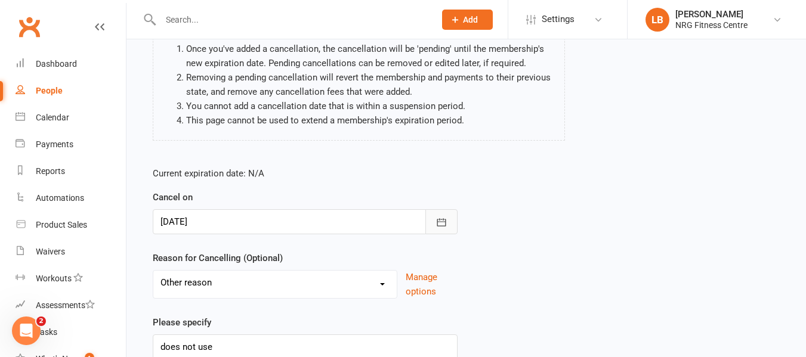
click at [445, 224] on icon "button" at bounding box center [442, 223] width 12 height 12
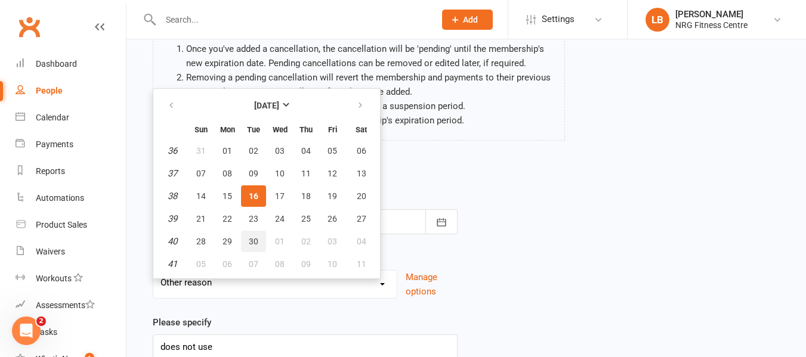
click at [256, 241] on span "30" at bounding box center [254, 242] width 10 height 10
type input "30 Sep 2025"
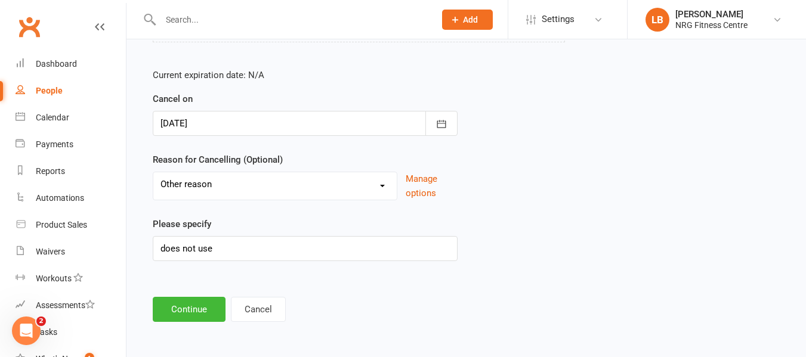
scroll to position [219, 0]
click at [210, 306] on button "Continue" at bounding box center [189, 308] width 73 height 25
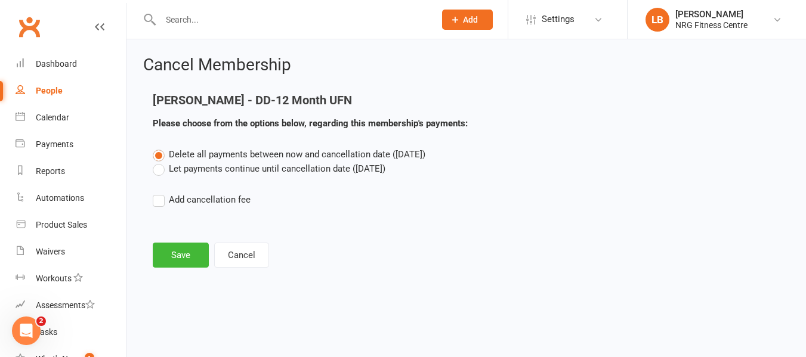
scroll to position [0, 0]
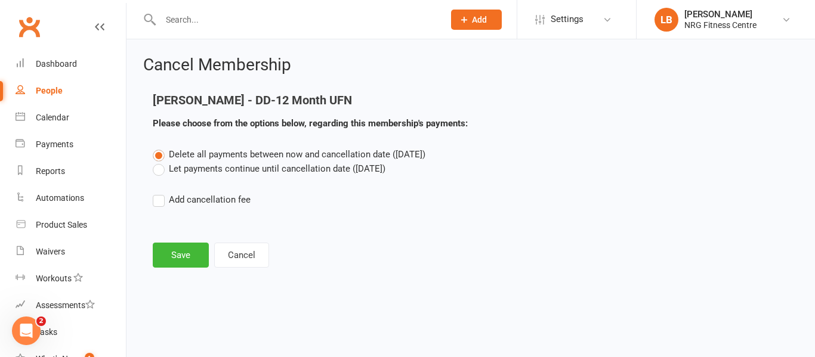
click at [161, 171] on label "Let payments continue until cancellation date (Sep 30, 2025)" at bounding box center [269, 169] width 233 height 14
click at [160, 162] on input "Let payments continue until cancellation date (Sep 30, 2025)" at bounding box center [157, 162] width 8 height 0
click at [192, 261] on button "Save" at bounding box center [181, 255] width 56 height 25
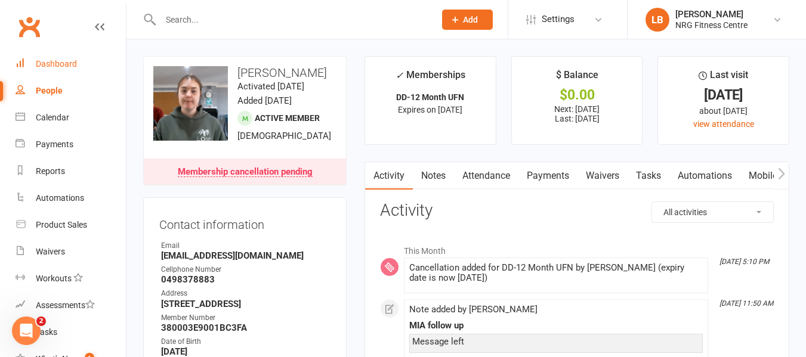
click at [35, 65] on link "Dashboard" at bounding box center [71, 64] width 110 height 27
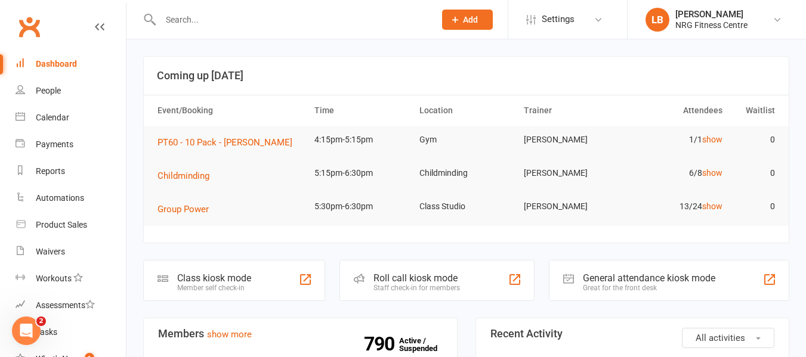
click at [229, 280] on div "Class kiosk mode" at bounding box center [214, 278] width 74 height 11
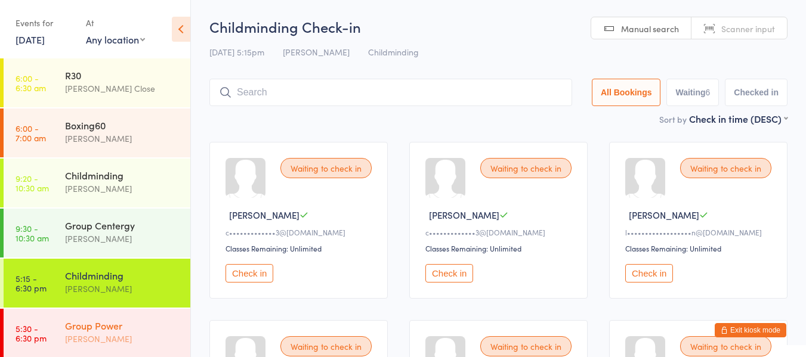
click at [110, 327] on div "Group Power" at bounding box center [122, 325] width 115 height 13
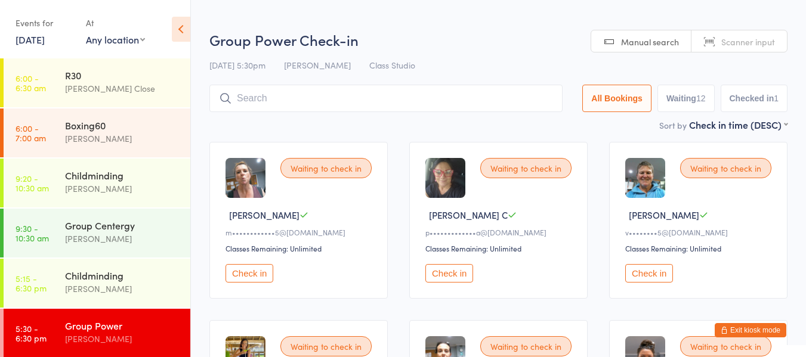
click at [463, 268] on button "Check in" at bounding box center [449, 273] width 48 height 18
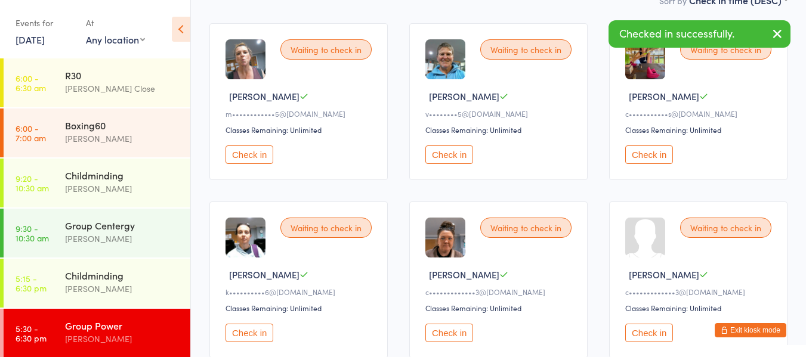
scroll to position [119, 0]
click at [264, 334] on button "Check in" at bounding box center [250, 332] width 48 height 18
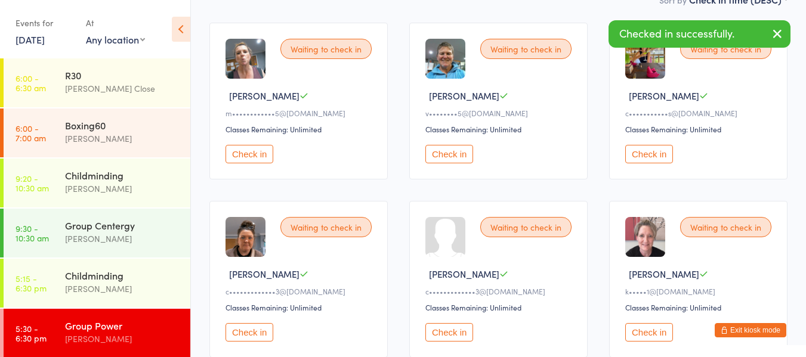
click at [447, 327] on button "Check in" at bounding box center [449, 332] width 48 height 18
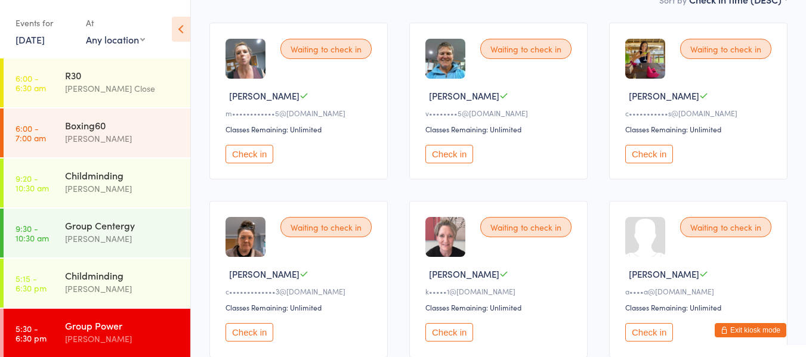
click at [248, 329] on button "Check in" at bounding box center [250, 332] width 48 height 18
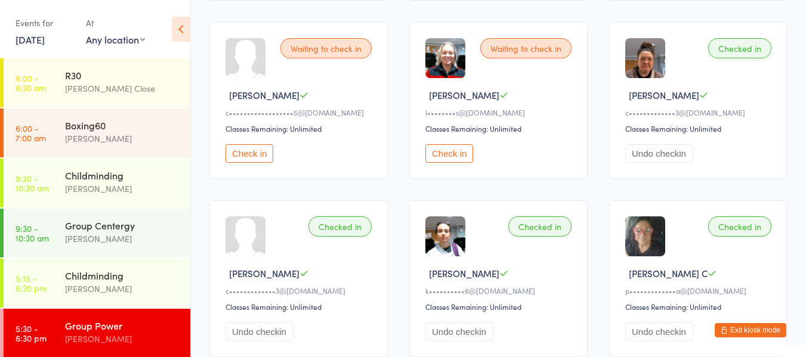
scroll to position [477, 0]
click at [252, 155] on button "Check in" at bounding box center [250, 153] width 48 height 18
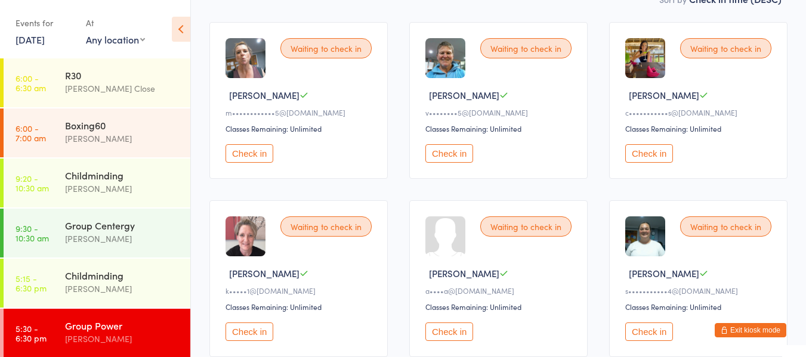
scroll to position [119, 0]
click at [665, 152] on button "Check in" at bounding box center [649, 154] width 48 height 18
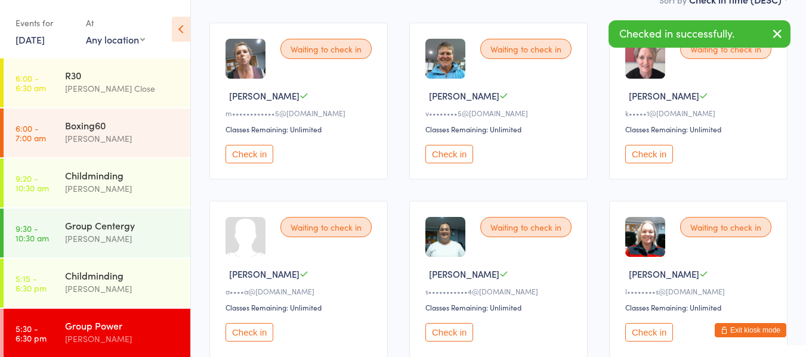
click at [442, 154] on button "Check in" at bounding box center [449, 154] width 48 height 18
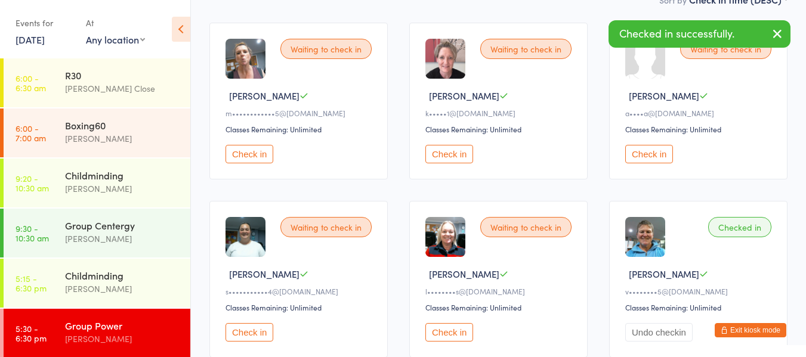
click at [254, 150] on button "Check in" at bounding box center [250, 154] width 48 height 18
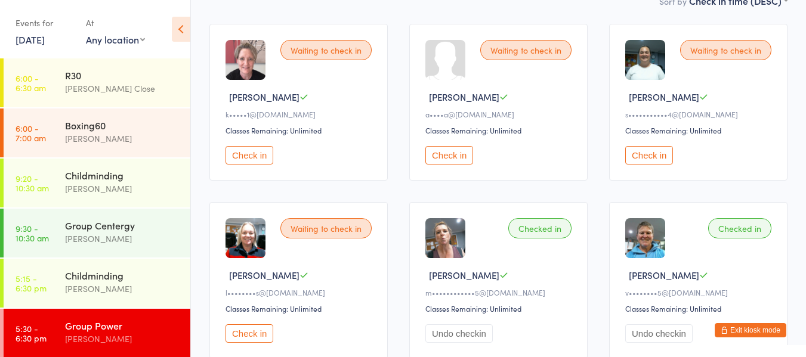
scroll to position [60, 0]
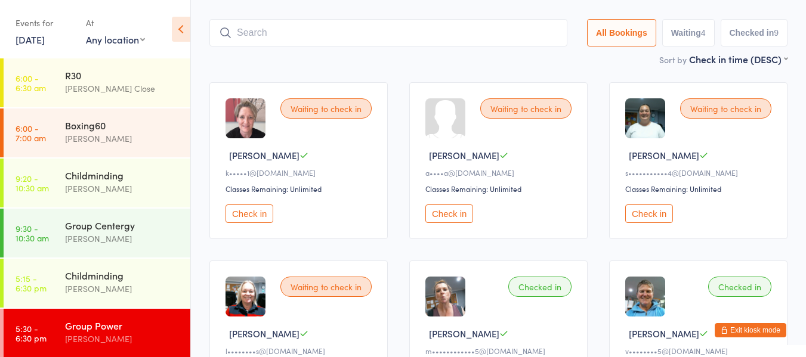
click at [263, 212] on button "Check in" at bounding box center [250, 214] width 48 height 18
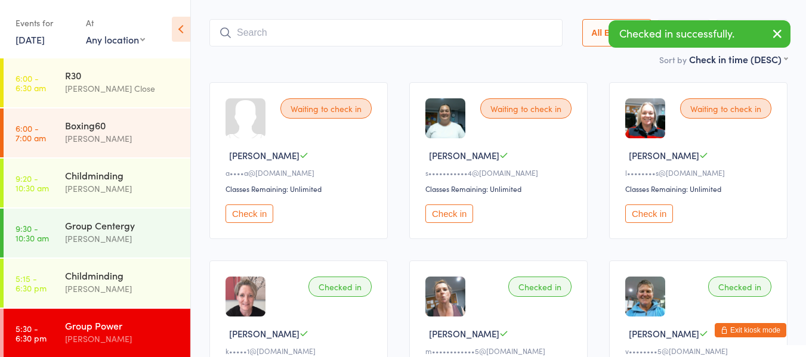
click at [246, 213] on button "Check in" at bounding box center [250, 214] width 48 height 18
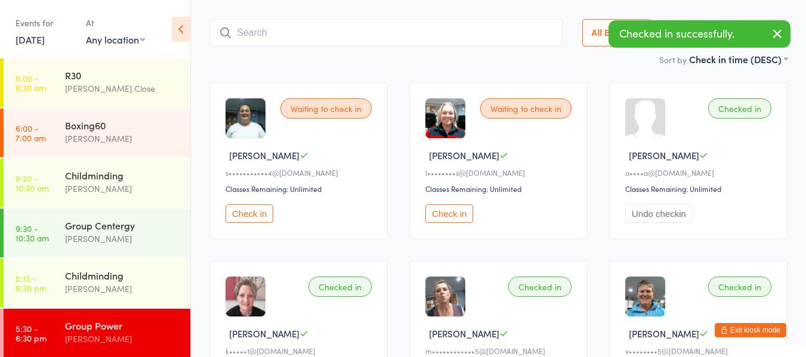
click at [260, 211] on button "Check in" at bounding box center [250, 214] width 48 height 18
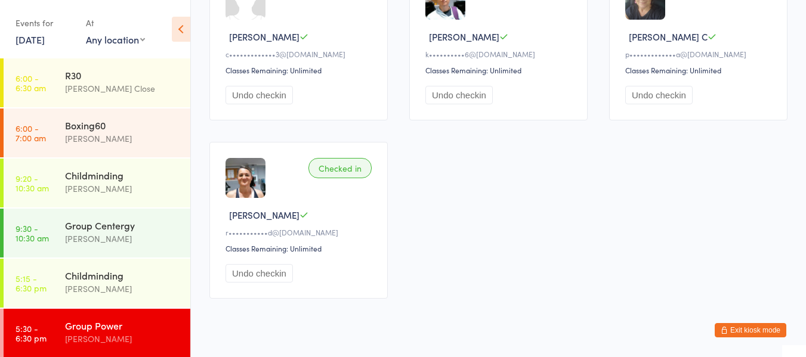
scroll to position [732, 0]
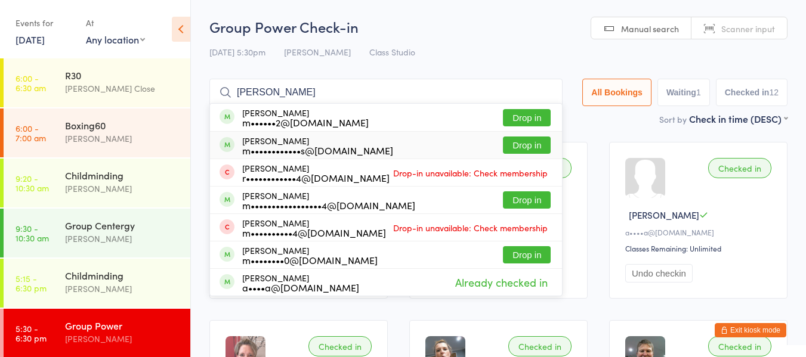
type input "[PERSON_NAME]"
click at [524, 149] on button "Drop in" at bounding box center [527, 145] width 48 height 17
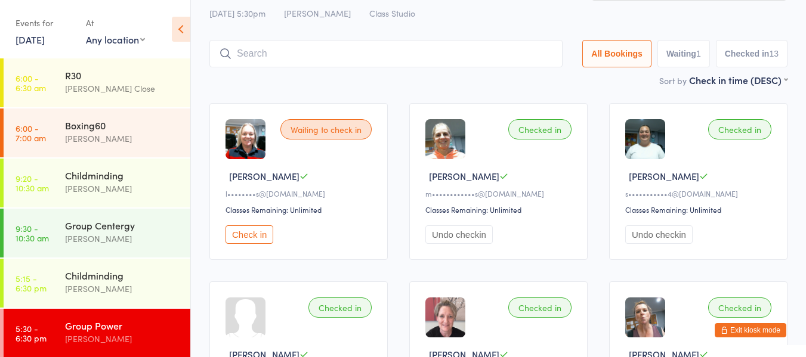
scroll to position [60, 0]
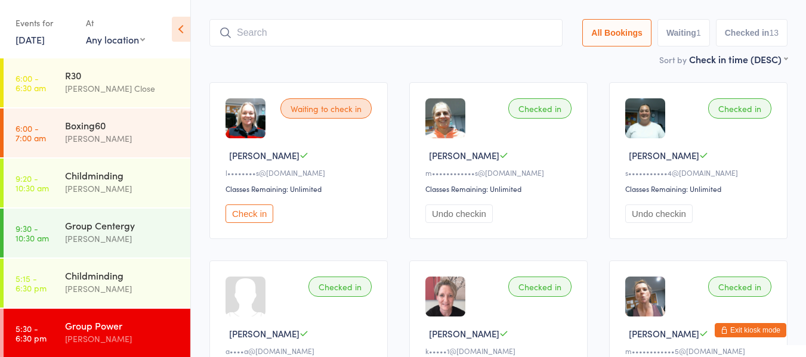
click at [763, 333] on button "Exit kiosk mode" at bounding box center [751, 330] width 72 height 14
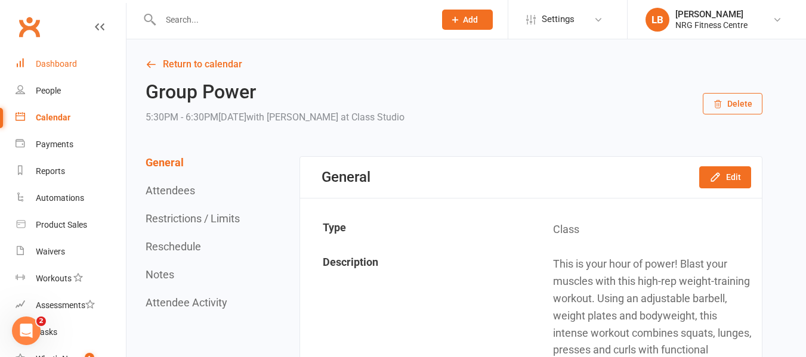
click at [46, 66] on div "Dashboard" at bounding box center [56, 64] width 41 height 10
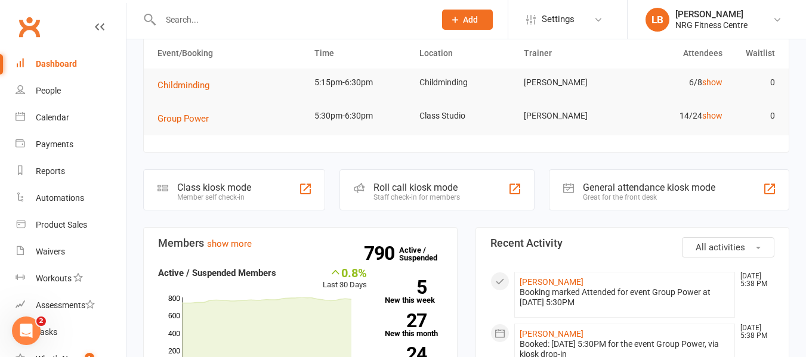
scroll to position [119, 0]
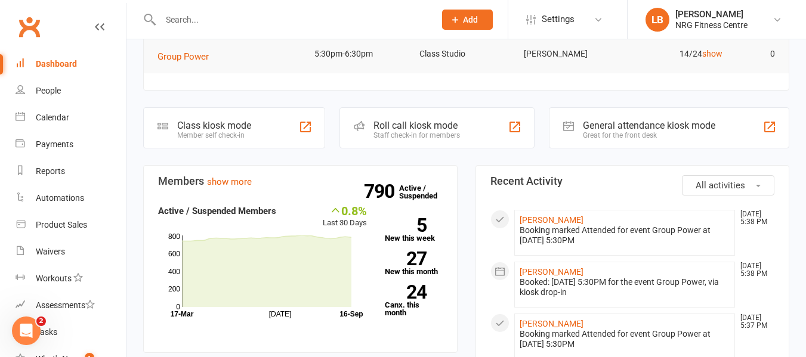
click at [657, 128] on div "General attendance kiosk mode" at bounding box center [649, 125] width 132 height 11
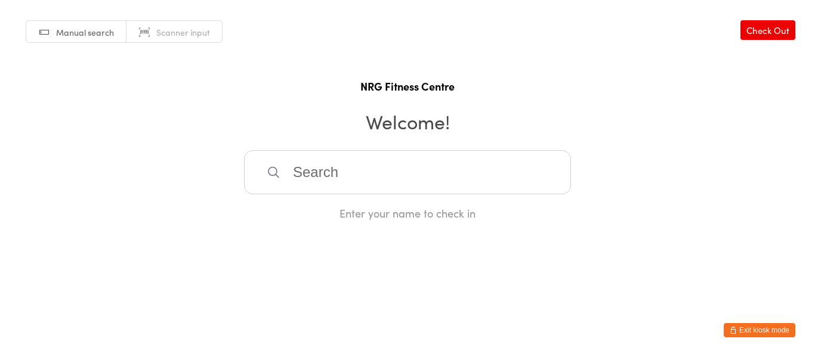
click at [751, 334] on button "Exit kiosk mode" at bounding box center [760, 330] width 72 height 14
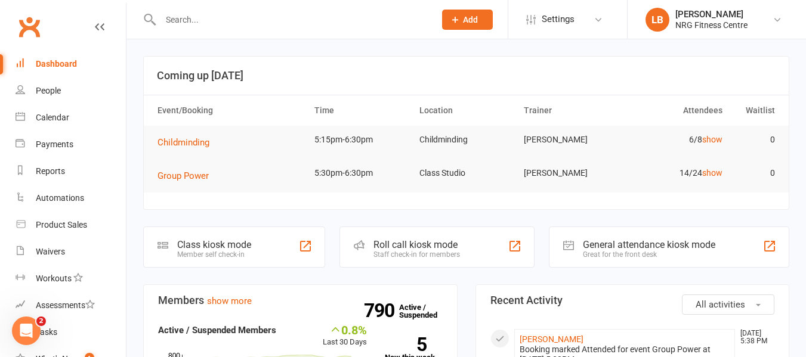
click at [199, 23] on input "text" at bounding box center [292, 19] width 270 height 17
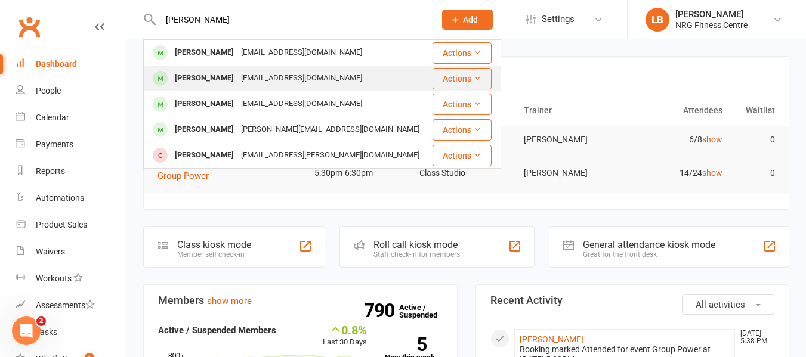
type input "[PERSON_NAME]"
click at [237, 78] on div "[EMAIL_ADDRESS][DOMAIN_NAME]" at bounding box center [301, 78] width 128 height 17
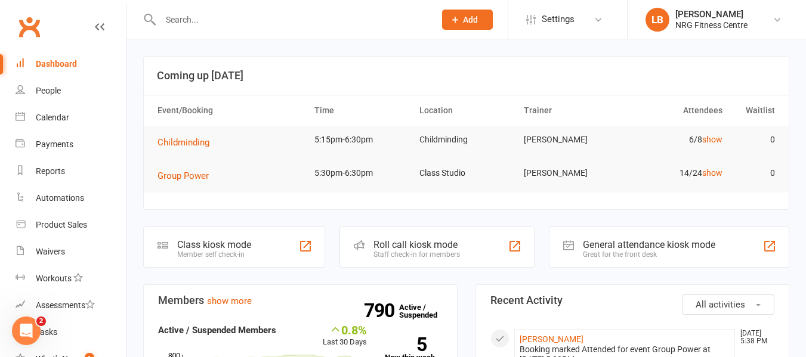
click at [198, 17] on input "text" at bounding box center [292, 19] width 270 height 17
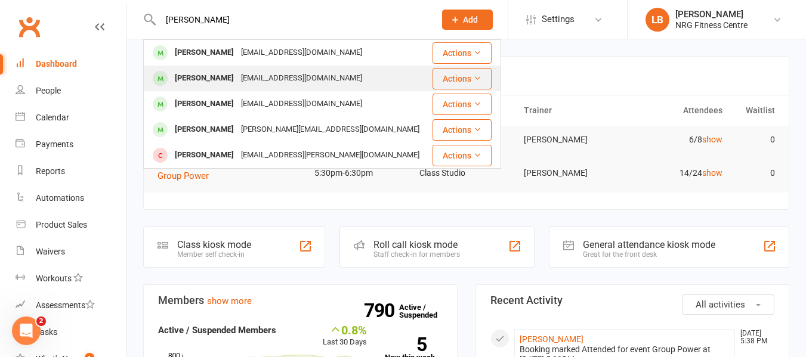
type input "[PERSON_NAME]"
click at [475, 76] on icon at bounding box center [477, 78] width 8 height 8
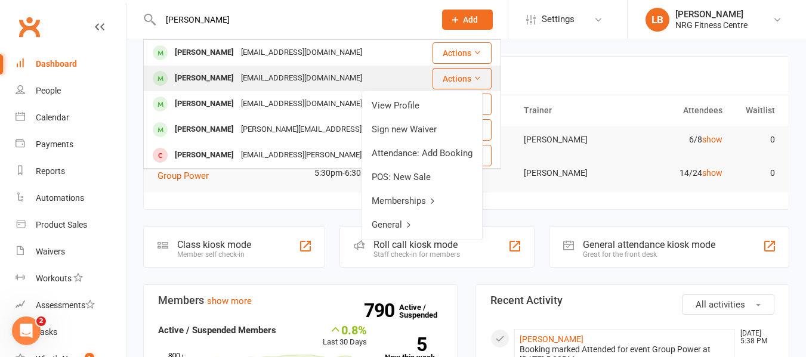
click at [464, 85] on button "Actions" at bounding box center [462, 78] width 59 height 21
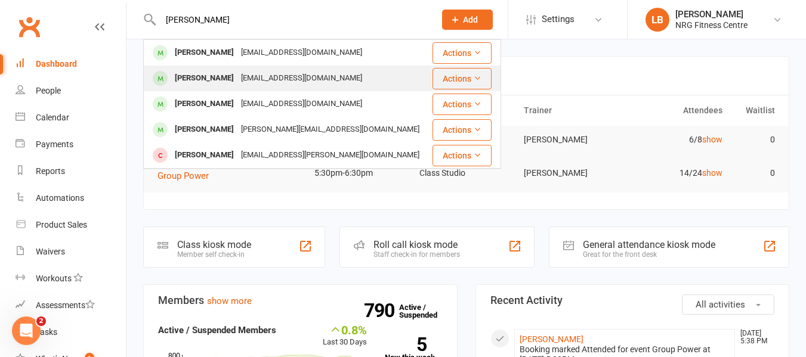
click at [464, 85] on button "Actions" at bounding box center [462, 78] width 59 height 21
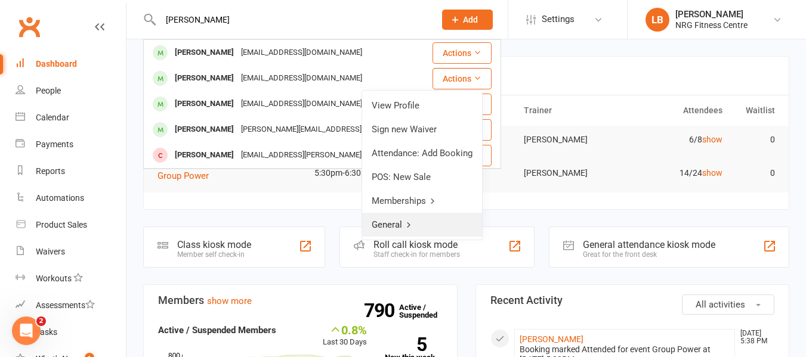
click at [407, 227] on icon at bounding box center [409, 225] width 8 height 8
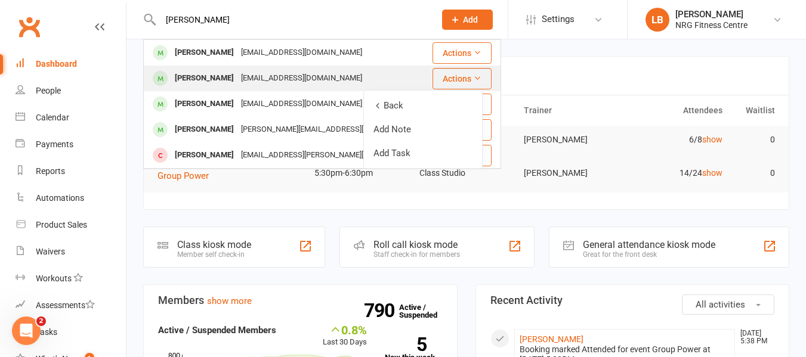
click at [188, 76] on div "[PERSON_NAME]" at bounding box center [204, 78] width 66 height 17
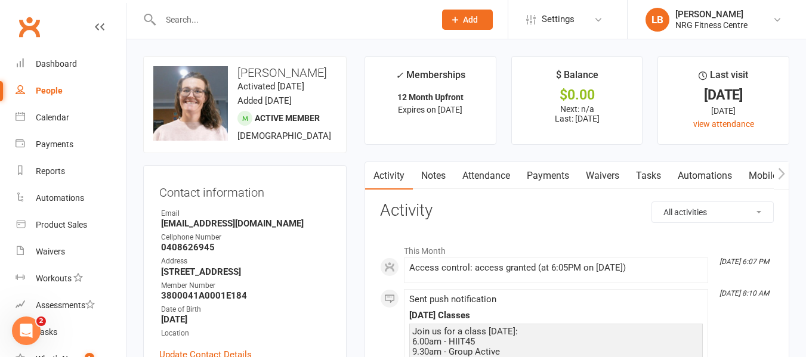
click at [760, 209] on select "All activities Bookings / Attendances Communications Notes Failed SMSes Grading…" at bounding box center [712, 212] width 121 height 20
click at [320, 220] on div "Email" at bounding box center [245, 213] width 169 height 11
click at [42, 63] on div "Dashboard" at bounding box center [56, 64] width 41 height 10
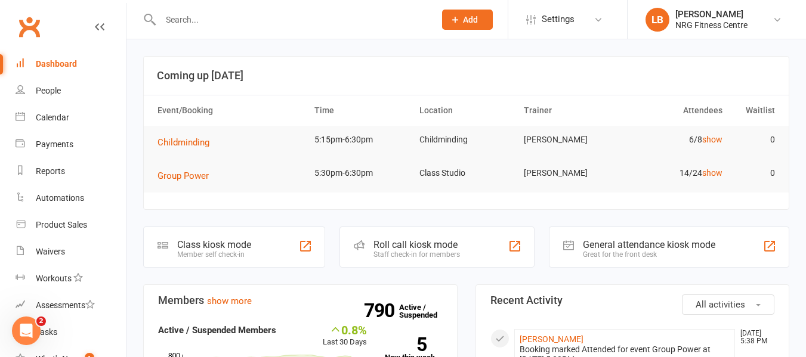
click at [615, 249] on div "General attendance kiosk mode" at bounding box center [649, 244] width 132 height 11
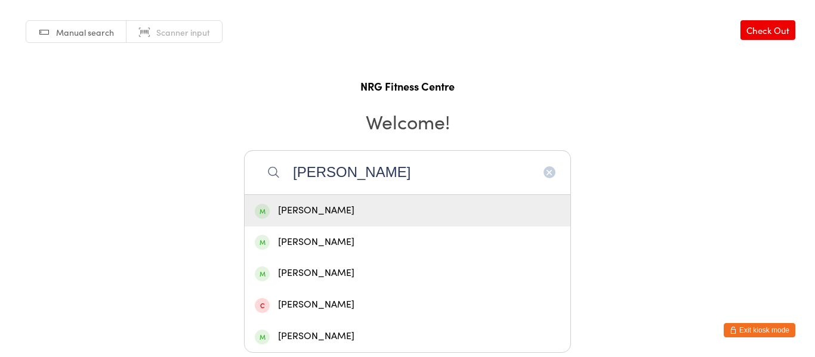
type input "erin"
click at [350, 206] on div "[PERSON_NAME]" at bounding box center [407, 211] width 305 height 16
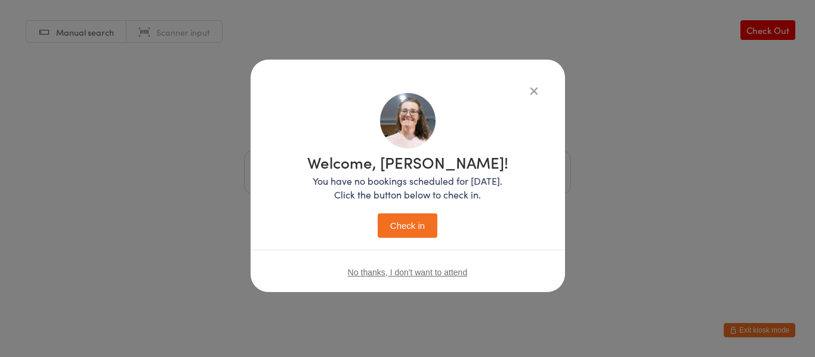
click at [409, 223] on button "Check in" at bounding box center [408, 226] width 60 height 24
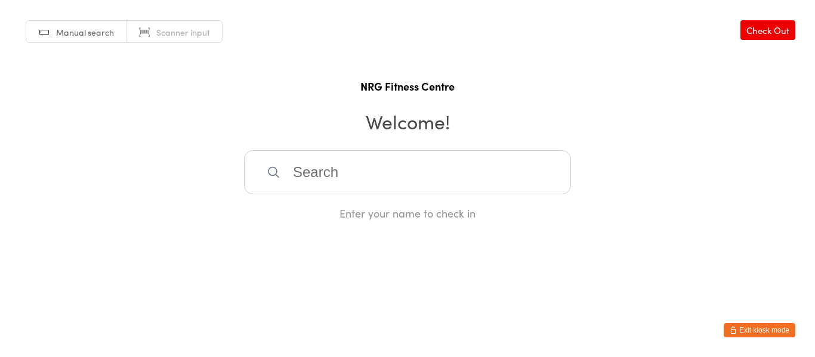
click at [765, 326] on button "Exit kiosk mode" at bounding box center [760, 330] width 72 height 14
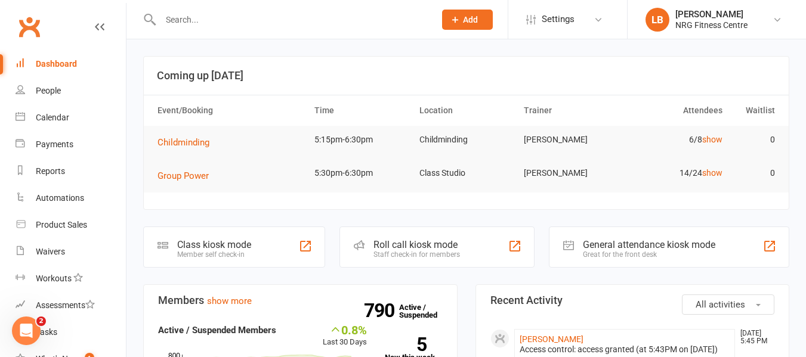
click at [179, 17] on input "text" at bounding box center [292, 19] width 270 height 17
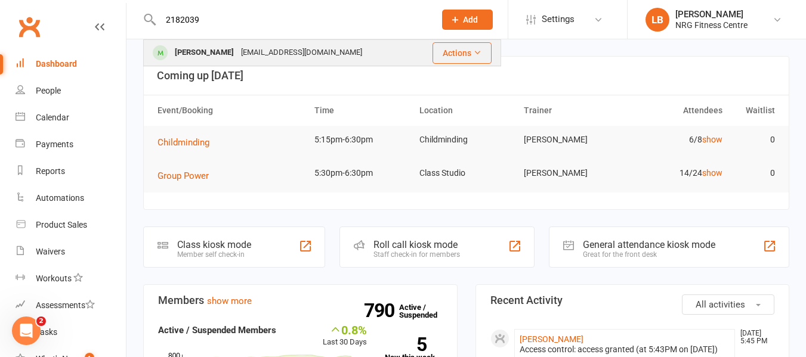
type input "2182039"
click at [476, 57] on icon at bounding box center [477, 52] width 8 height 8
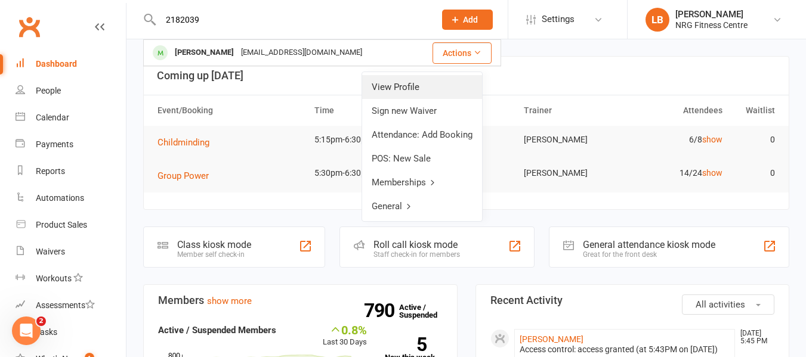
click at [385, 87] on link "View Profile" at bounding box center [422, 87] width 120 height 24
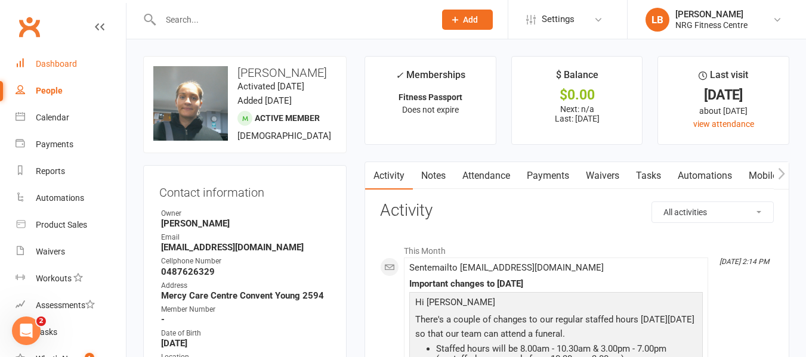
click at [49, 64] on div "Dashboard" at bounding box center [56, 64] width 41 height 10
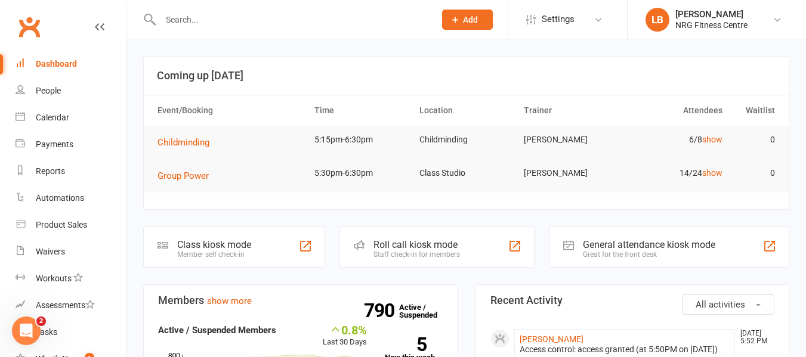
click at [210, 22] on input "text" at bounding box center [292, 19] width 270 height 17
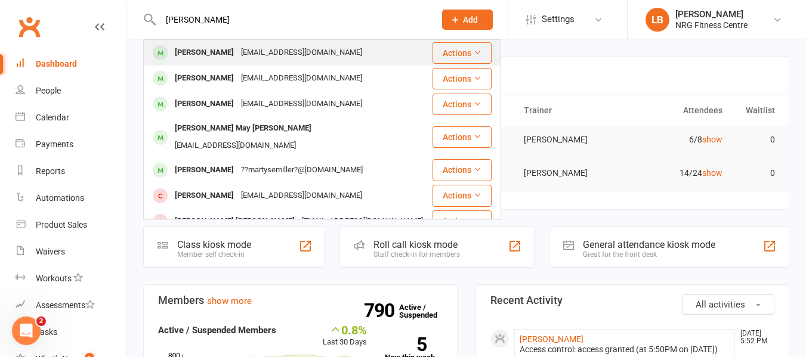
type input "[PERSON_NAME]"
click at [243, 53] on div "[EMAIL_ADDRESS][DOMAIN_NAME]" at bounding box center [301, 52] width 128 height 17
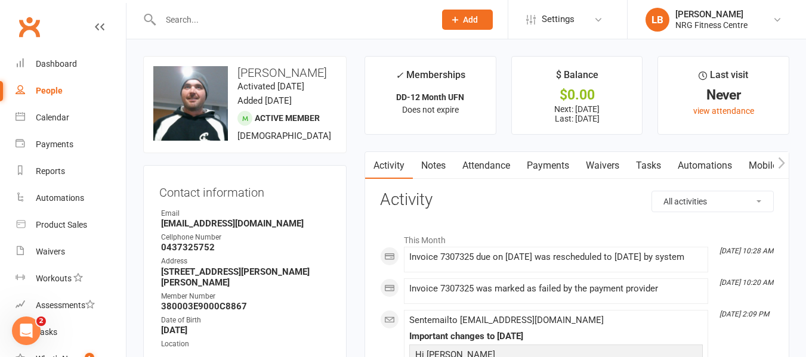
click at [546, 167] on link "Payments" at bounding box center [547, 165] width 59 height 27
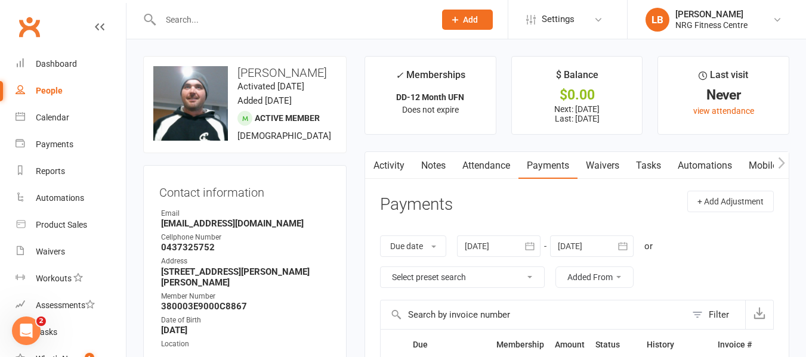
click at [188, 16] on input "text" at bounding box center [292, 19] width 270 height 17
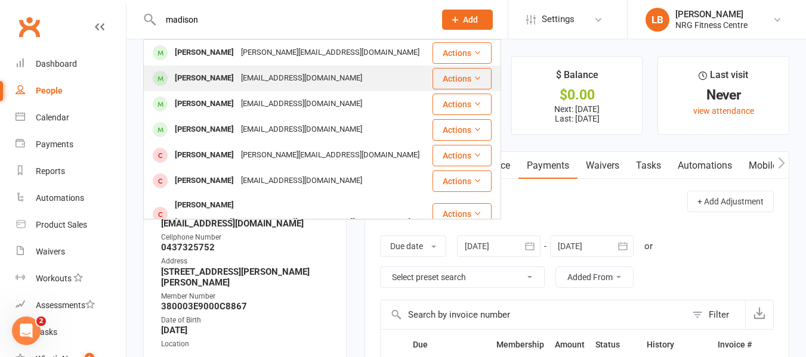
type input "madison"
click at [218, 78] on div "[PERSON_NAME]" at bounding box center [204, 78] width 66 height 17
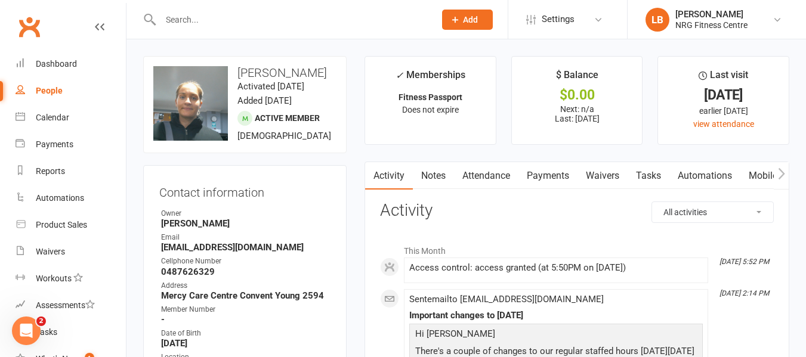
click at [173, 16] on input "text" at bounding box center [292, 19] width 270 height 17
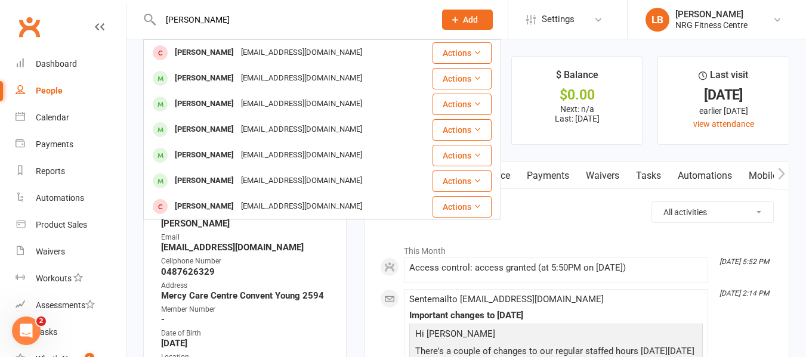
type input "[PERSON_NAME]"
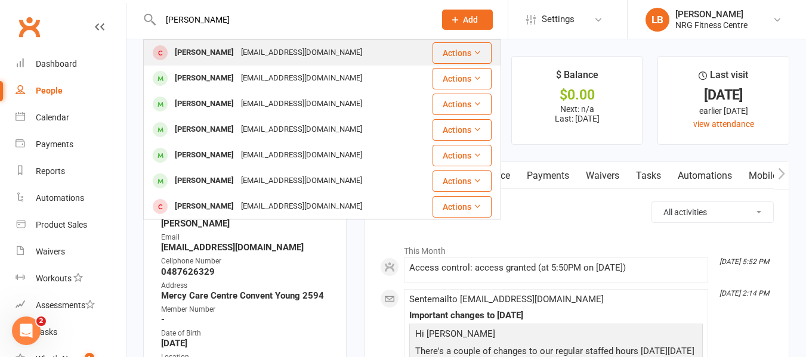
click at [203, 54] on div "[PERSON_NAME]" at bounding box center [204, 52] width 66 height 17
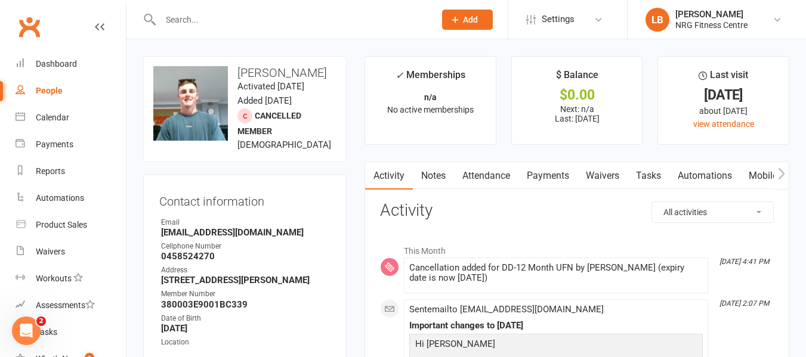
click at [555, 169] on link "Payments" at bounding box center [547, 175] width 59 height 27
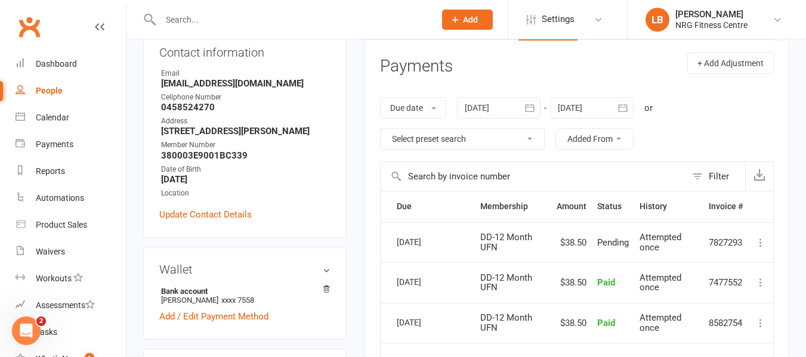
scroll to position [202, 0]
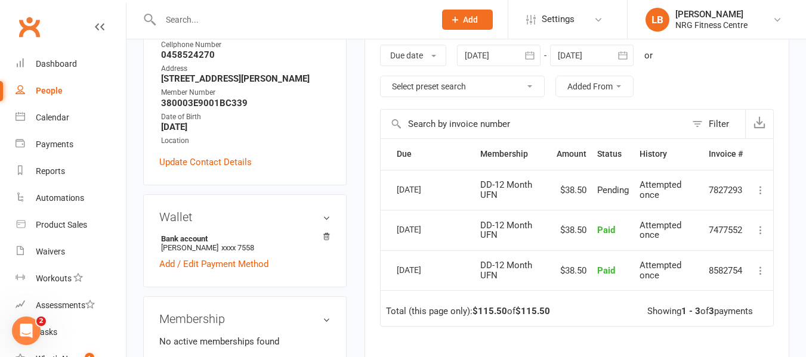
click at [759, 193] on icon at bounding box center [761, 190] width 12 height 12
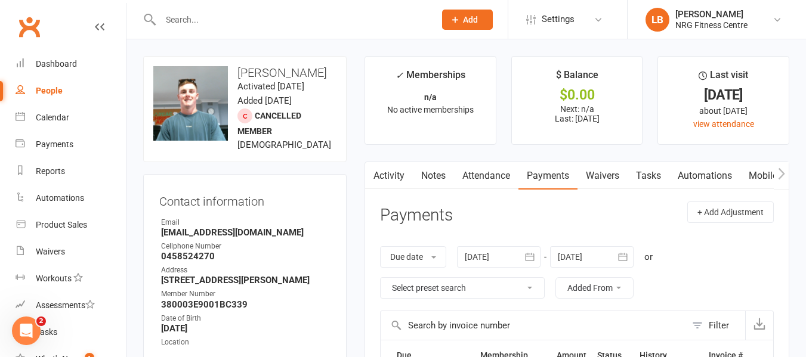
click at [42, 95] on div "People" at bounding box center [49, 91] width 27 height 10
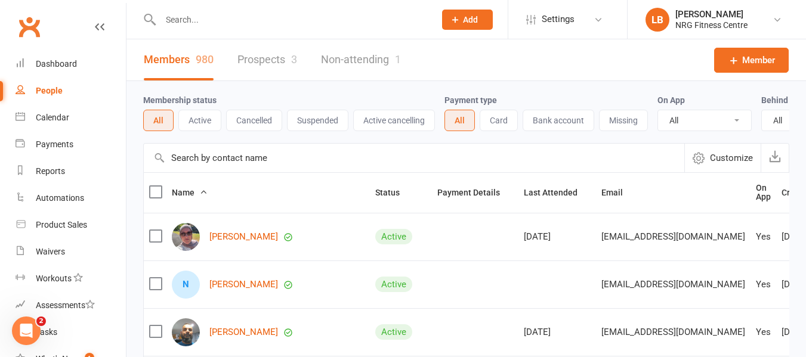
click at [186, 20] on input "text" at bounding box center [292, 19] width 270 height 17
type input "[PERSON_NAME]"
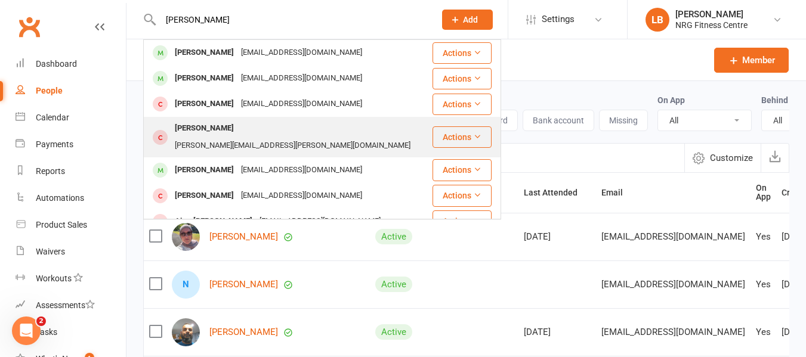
click at [205, 132] on div "[PERSON_NAME]" at bounding box center [204, 128] width 66 height 17
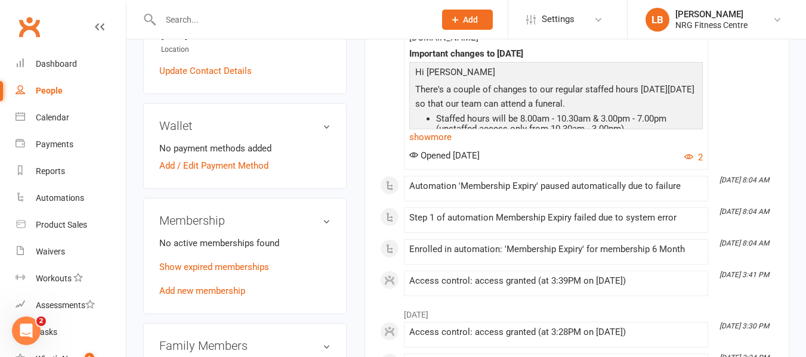
scroll to position [309, 0]
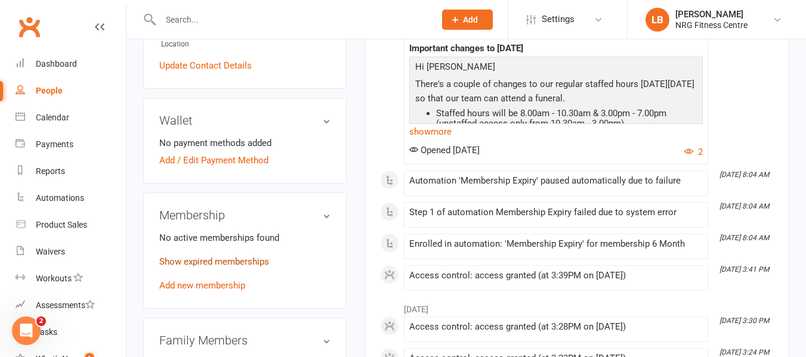
click at [200, 267] on link "Show expired memberships" at bounding box center [214, 262] width 110 height 11
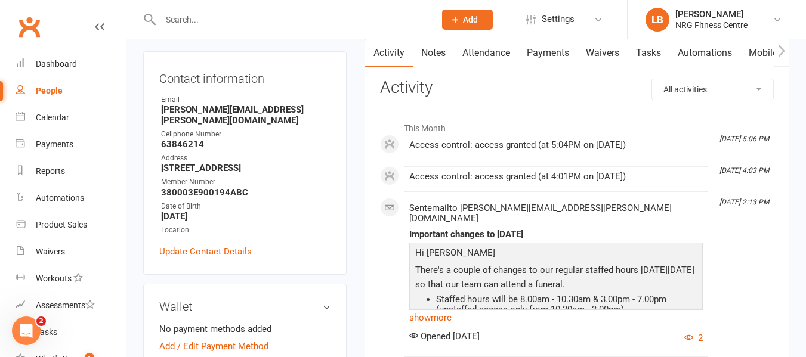
scroll to position [0, 0]
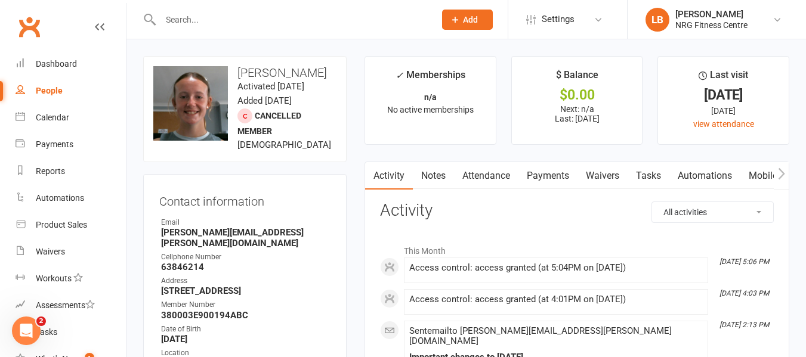
click at [555, 180] on link "Payments" at bounding box center [547, 175] width 59 height 27
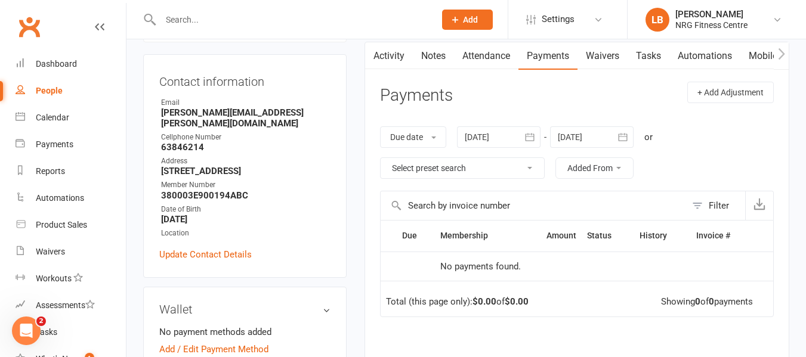
scroll to position [110, 0]
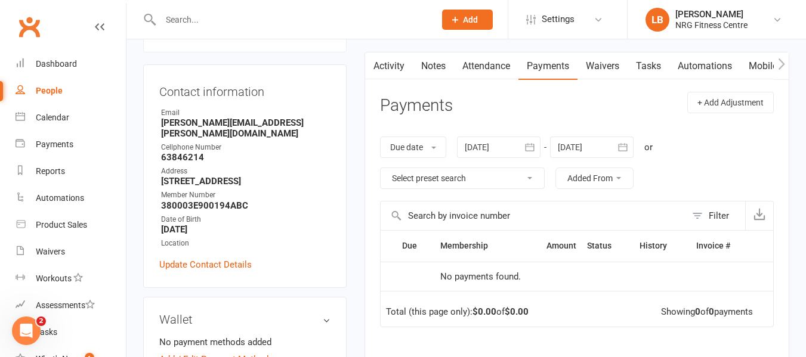
click at [399, 64] on link "Activity" at bounding box center [389, 66] width 48 height 27
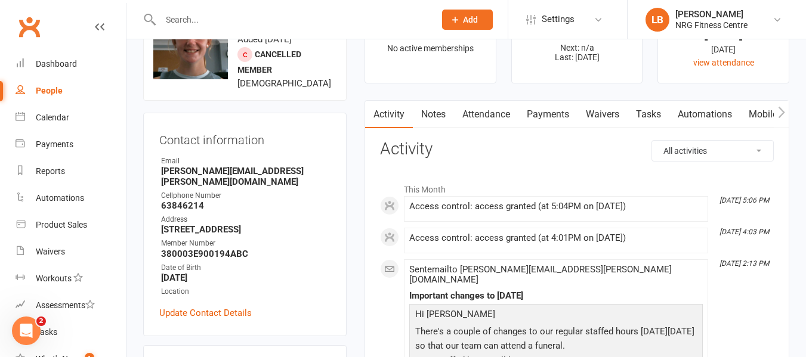
scroll to position [28, 0]
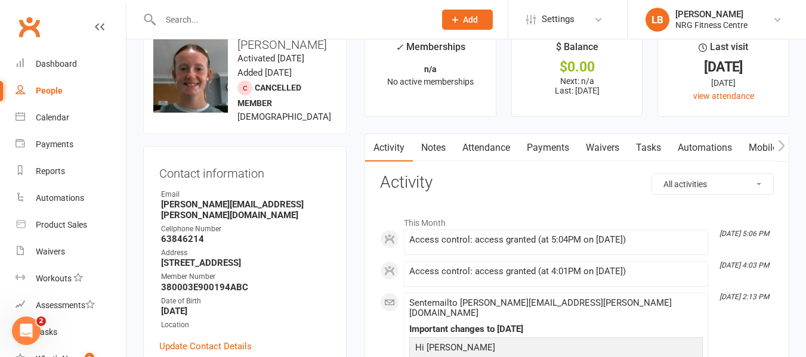
click at [560, 144] on link "Payments" at bounding box center [547, 147] width 59 height 27
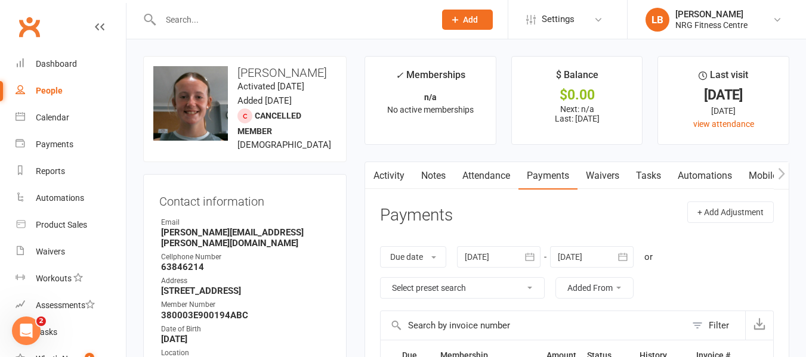
click at [393, 172] on link "Activity" at bounding box center [389, 175] width 48 height 27
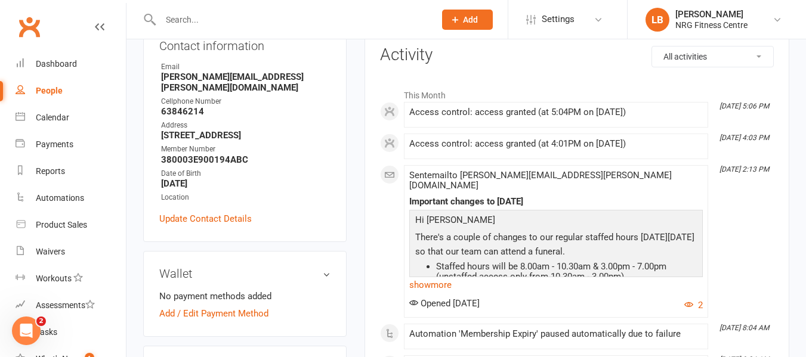
scroll to position [135, 0]
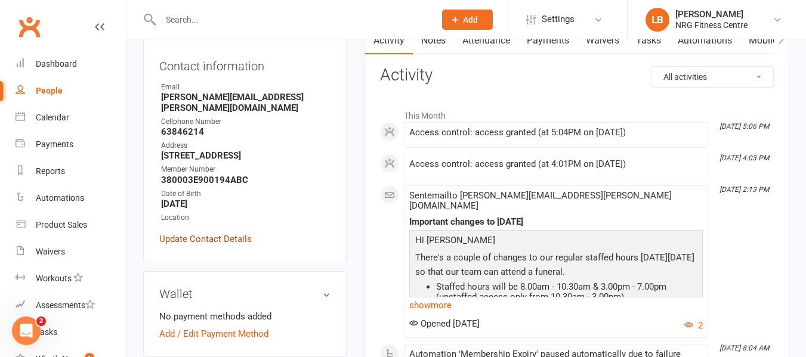
click at [190, 246] on link "Update Contact Details" at bounding box center [205, 239] width 92 height 14
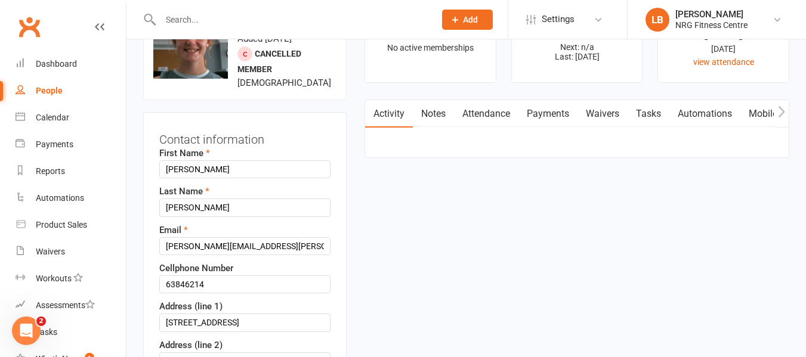
scroll to position [56, 0]
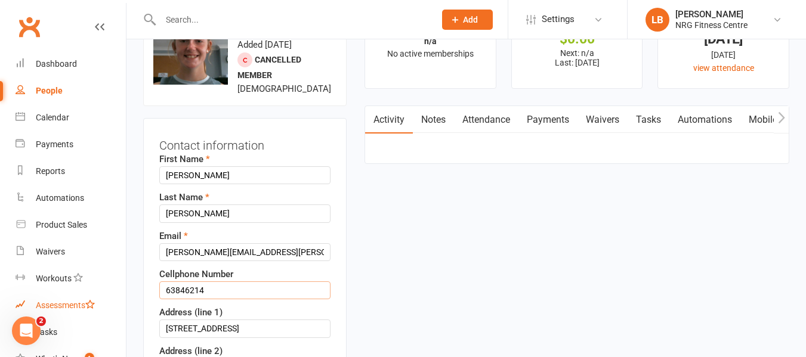
drag, startPoint x: 216, startPoint y: 305, endPoint x: 112, endPoint y: 299, distance: 104.6
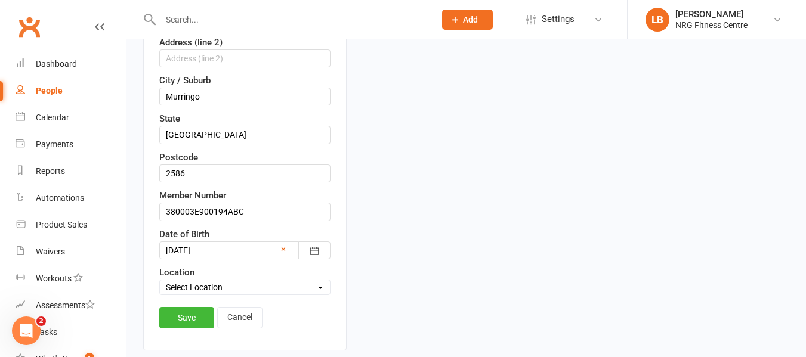
scroll to position [399, 0]
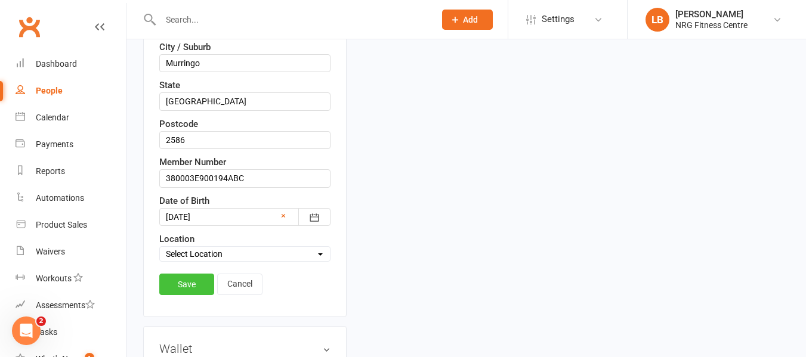
type input "0408356007"
click at [194, 295] on link "Save" at bounding box center [186, 284] width 55 height 21
